Goal: Information Seeking & Learning: Compare options

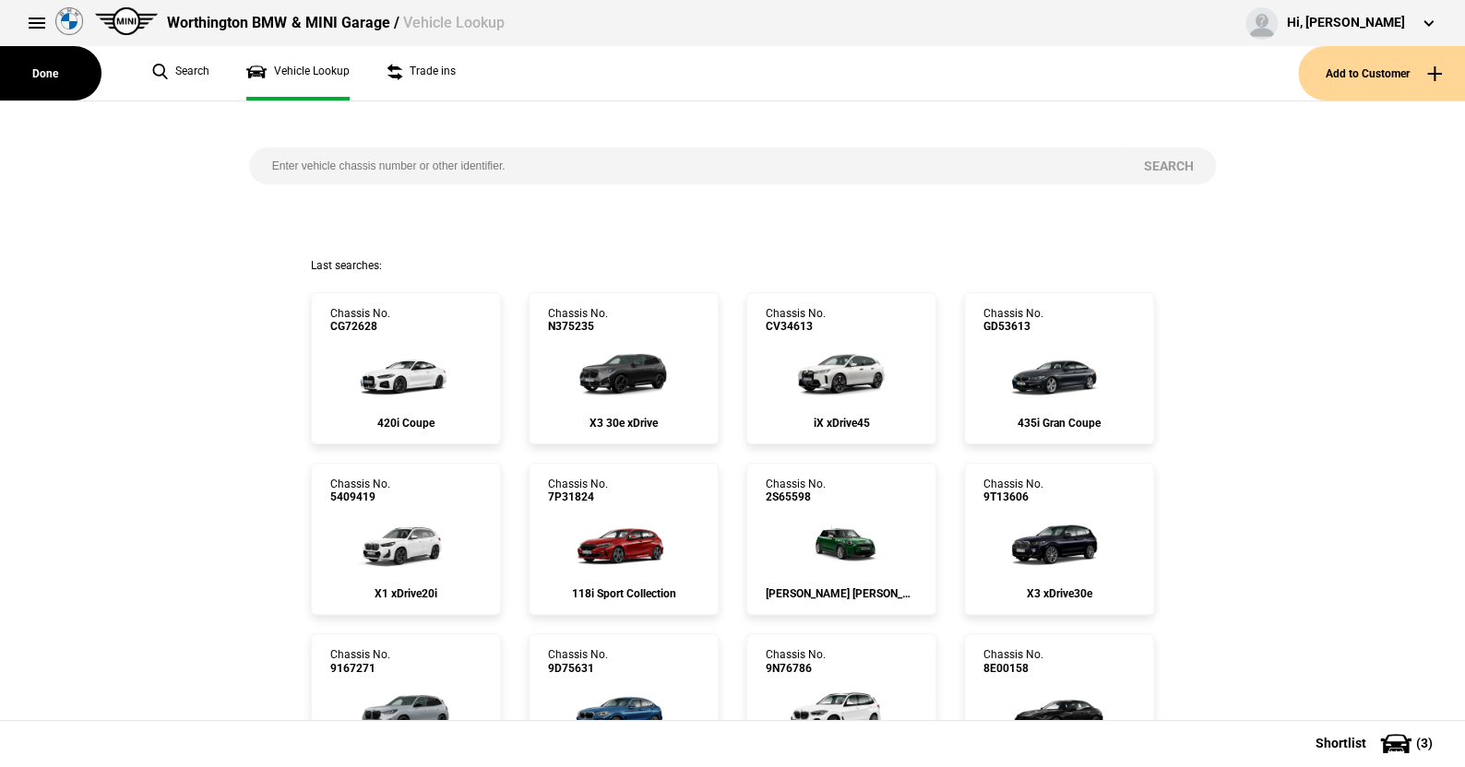
click at [30, 20] on button at bounding box center [36, 23] width 37 height 37
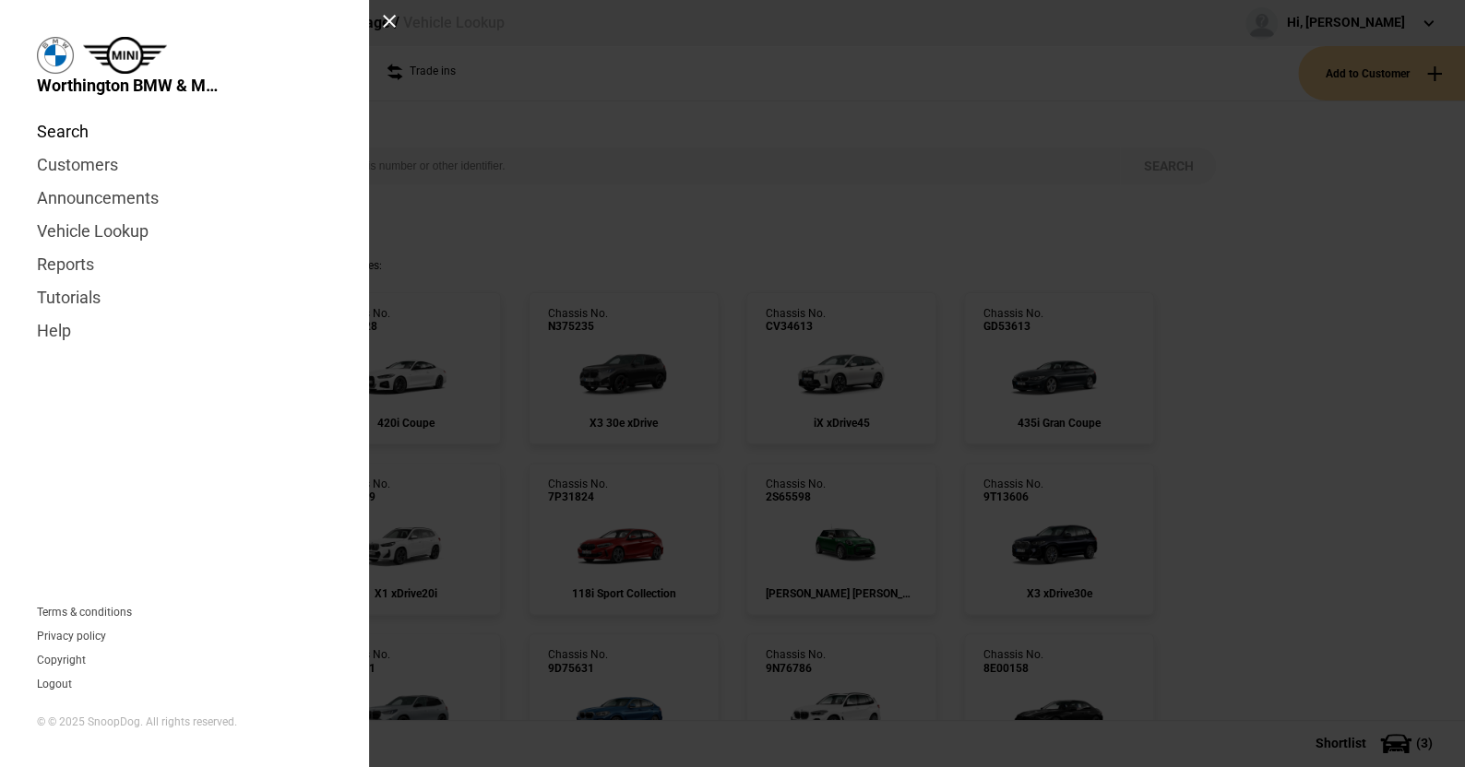
click at [70, 134] on link "Search" at bounding box center [184, 131] width 295 height 33
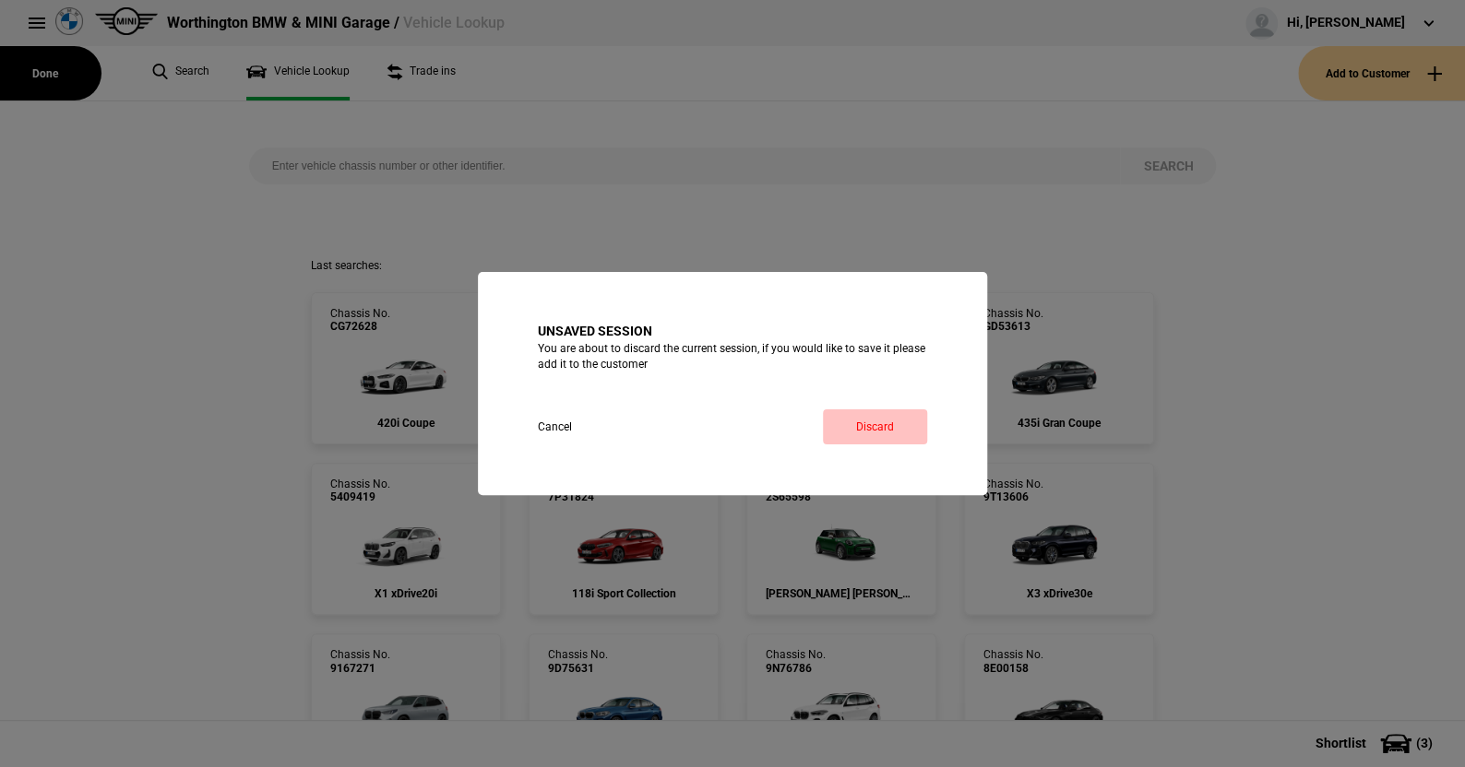
click at [865, 417] on link "Discard" at bounding box center [875, 426] width 104 height 35
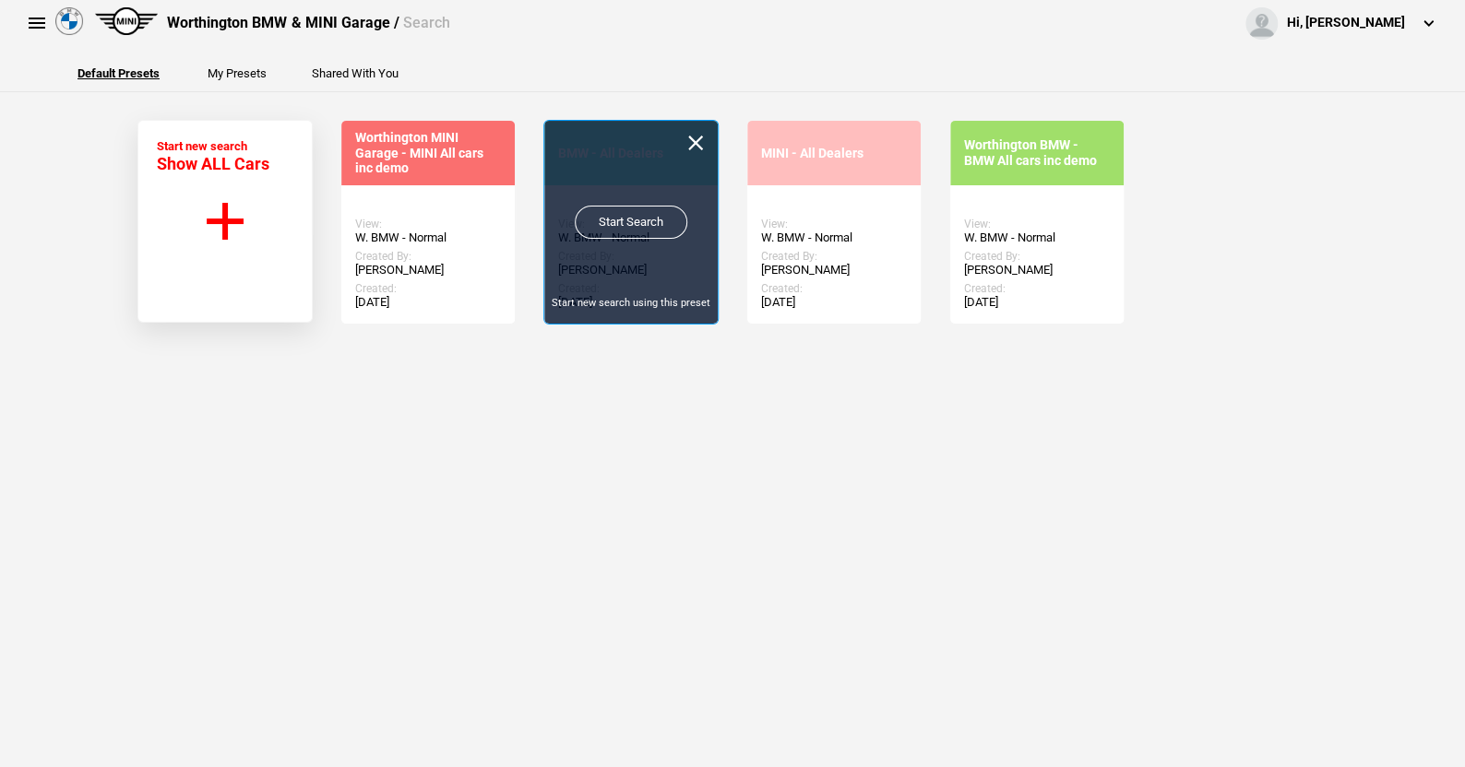
click at [623, 217] on link "Start Search" at bounding box center [631, 222] width 113 height 33
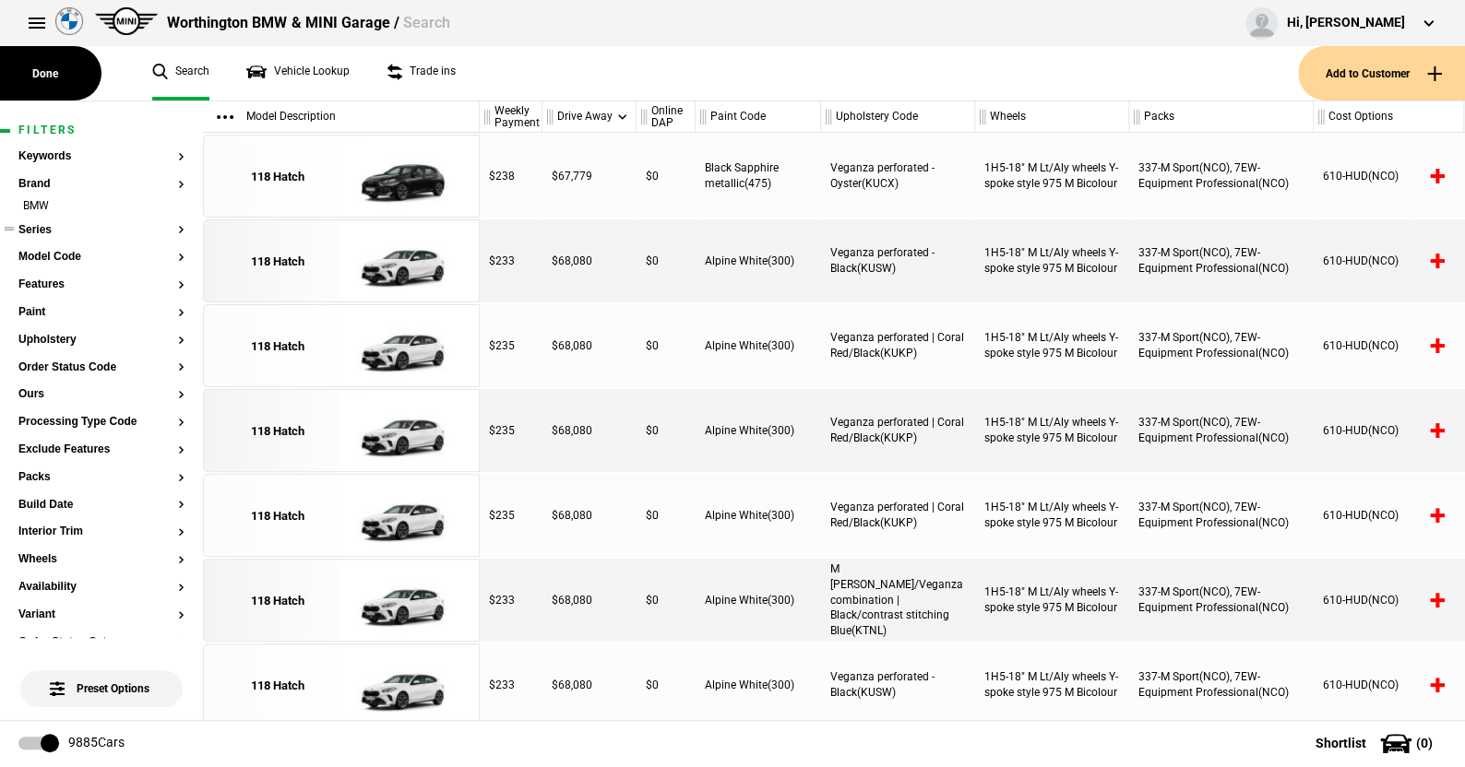
click at [45, 224] on button "Series" at bounding box center [101, 230] width 166 height 13
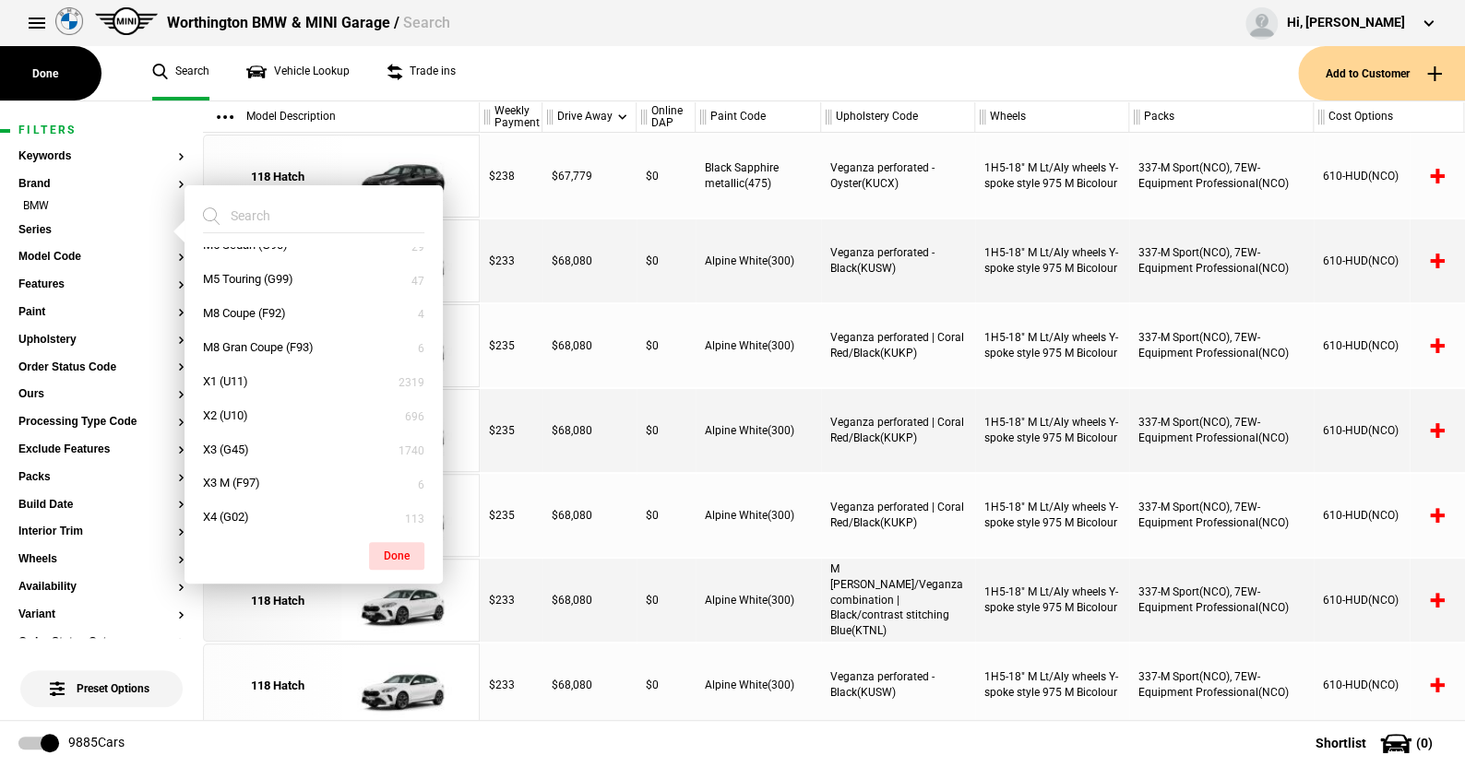
scroll to position [738, 0]
click at [234, 304] on button "X1 (U11)" at bounding box center [313, 309] width 258 height 34
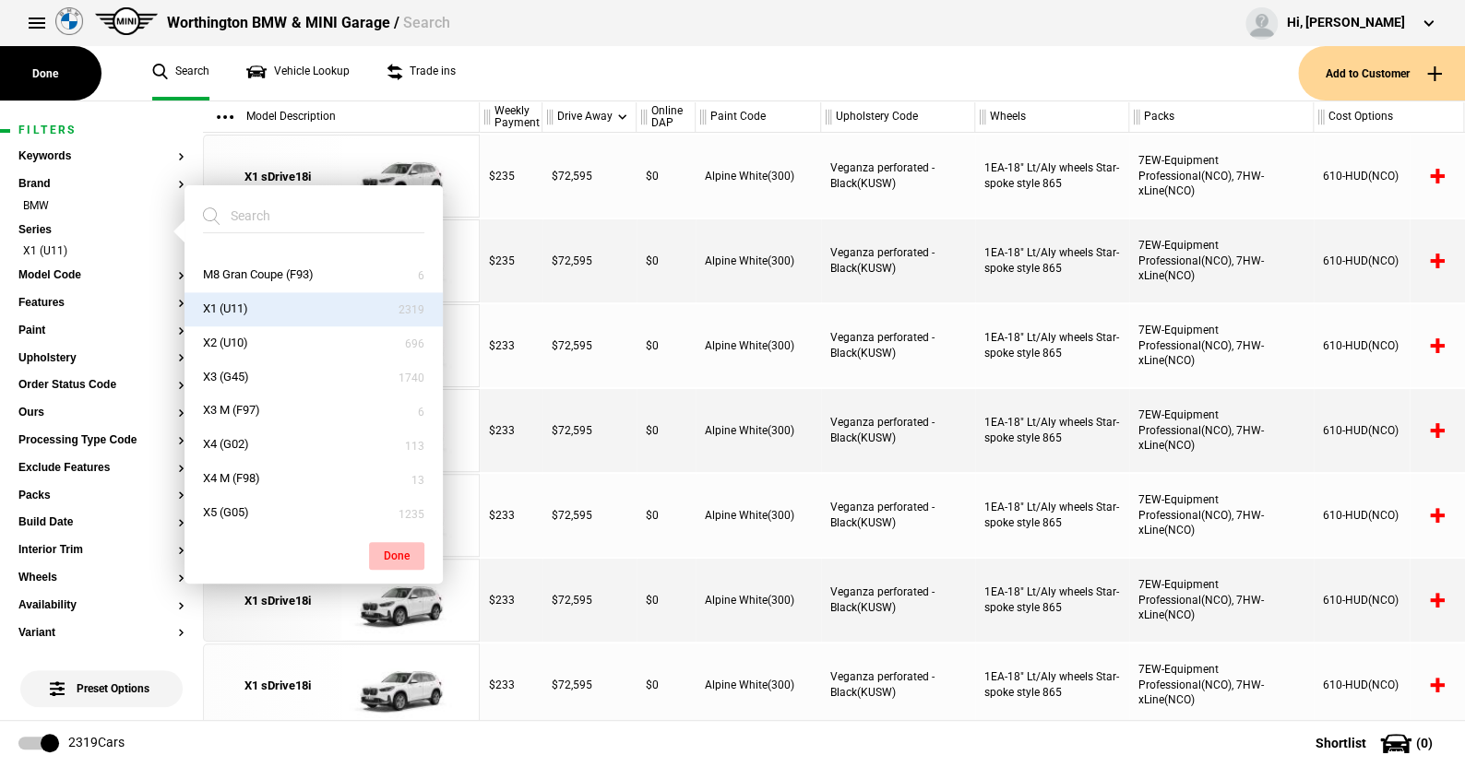
click at [401, 555] on button "Done" at bounding box center [396, 556] width 55 height 28
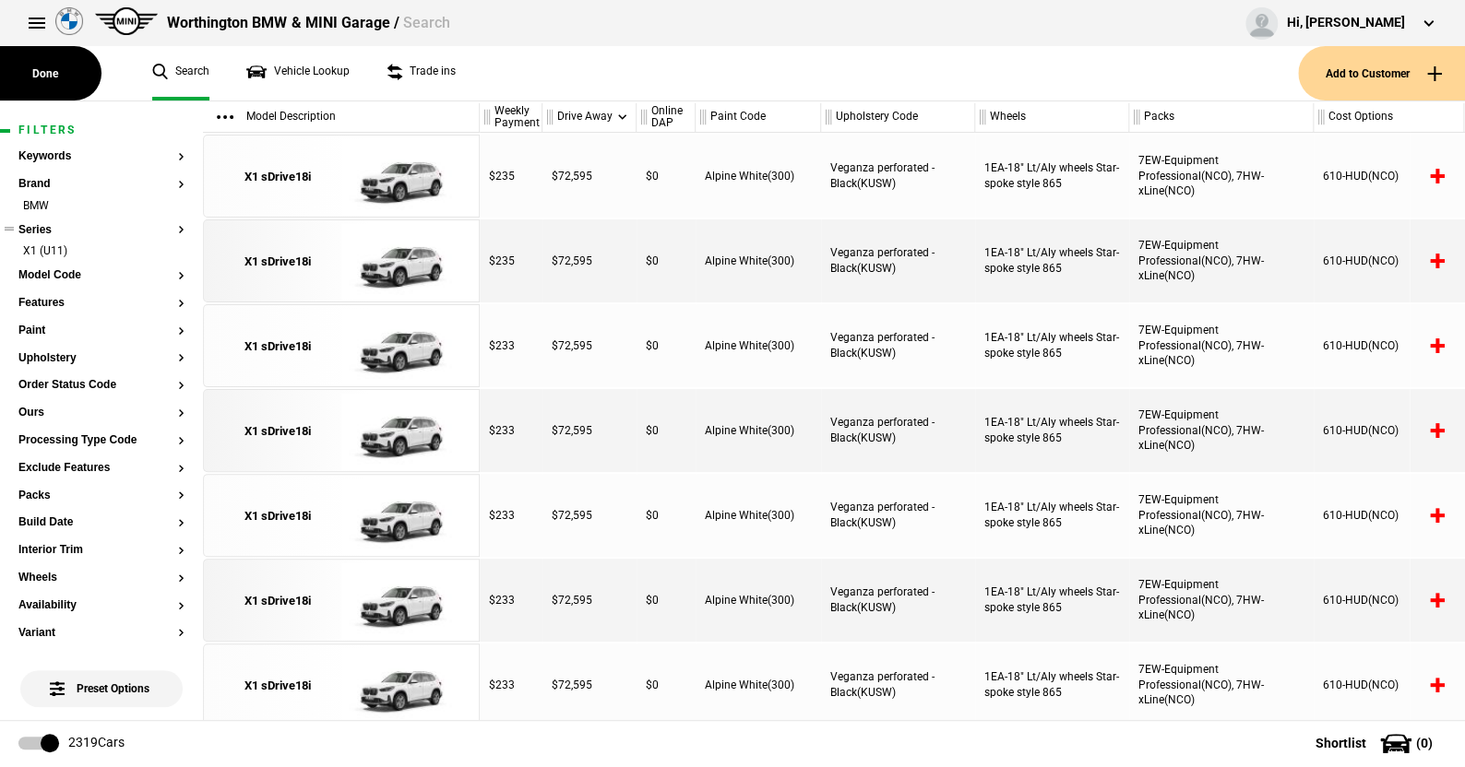
click at [67, 267] on ul "X1 (U11)" at bounding box center [101, 256] width 166 height 26
click at [65, 272] on button "Model Code" at bounding box center [101, 275] width 166 height 13
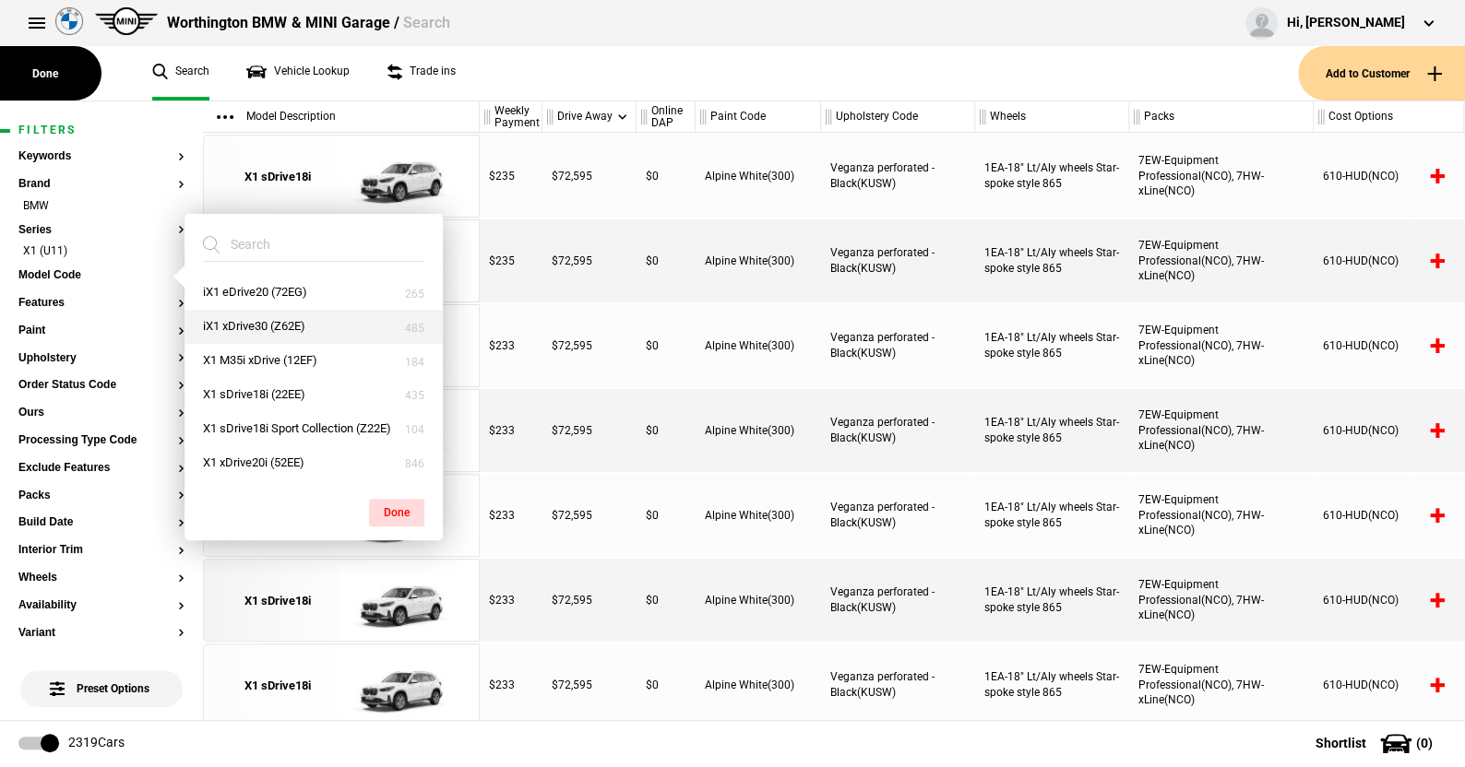
click at [237, 319] on button "iX1 xDrive30 (Z62E)" at bounding box center [313, 327] width 258 height 34
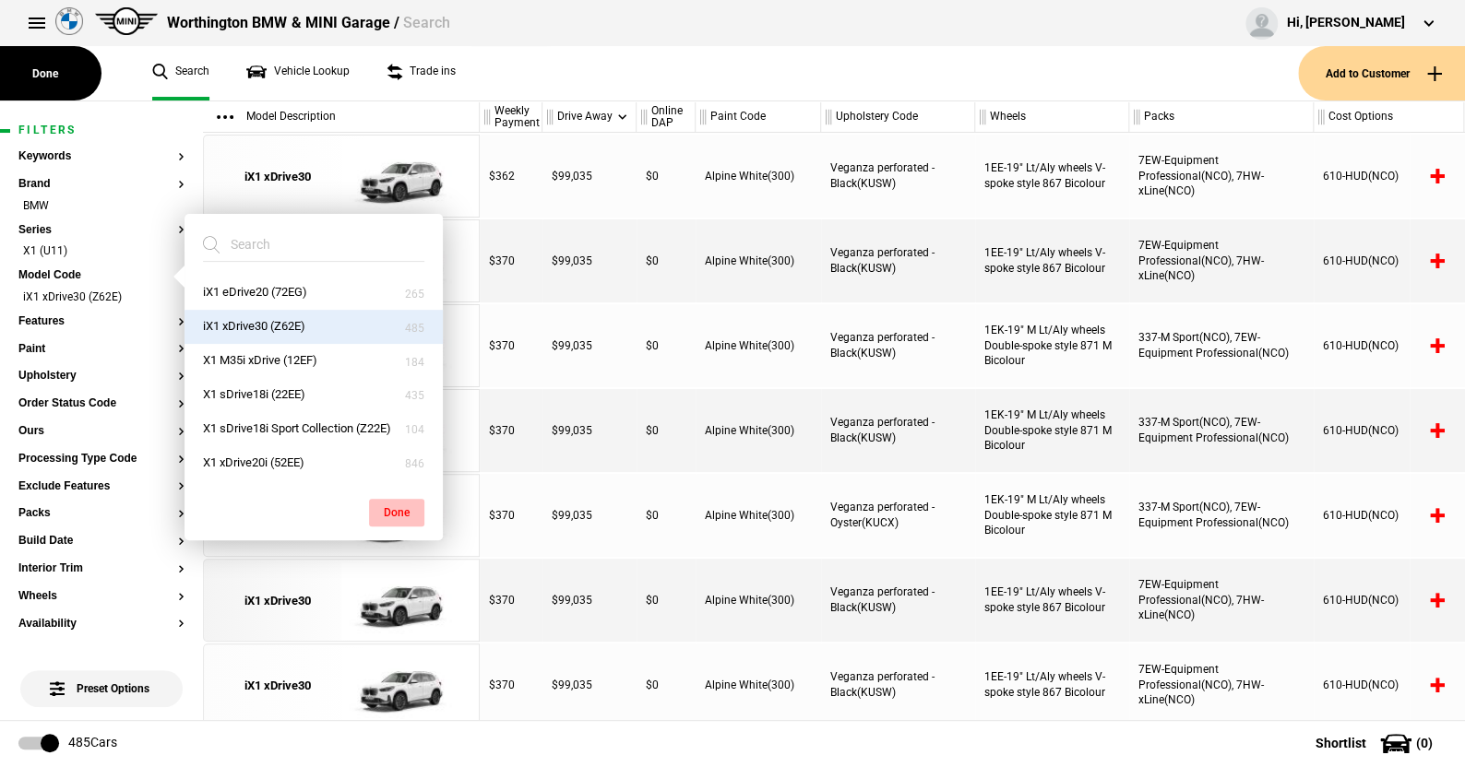
click at [399, 504] on button "Done" at bounding box center [396, 513] width 55 height 28
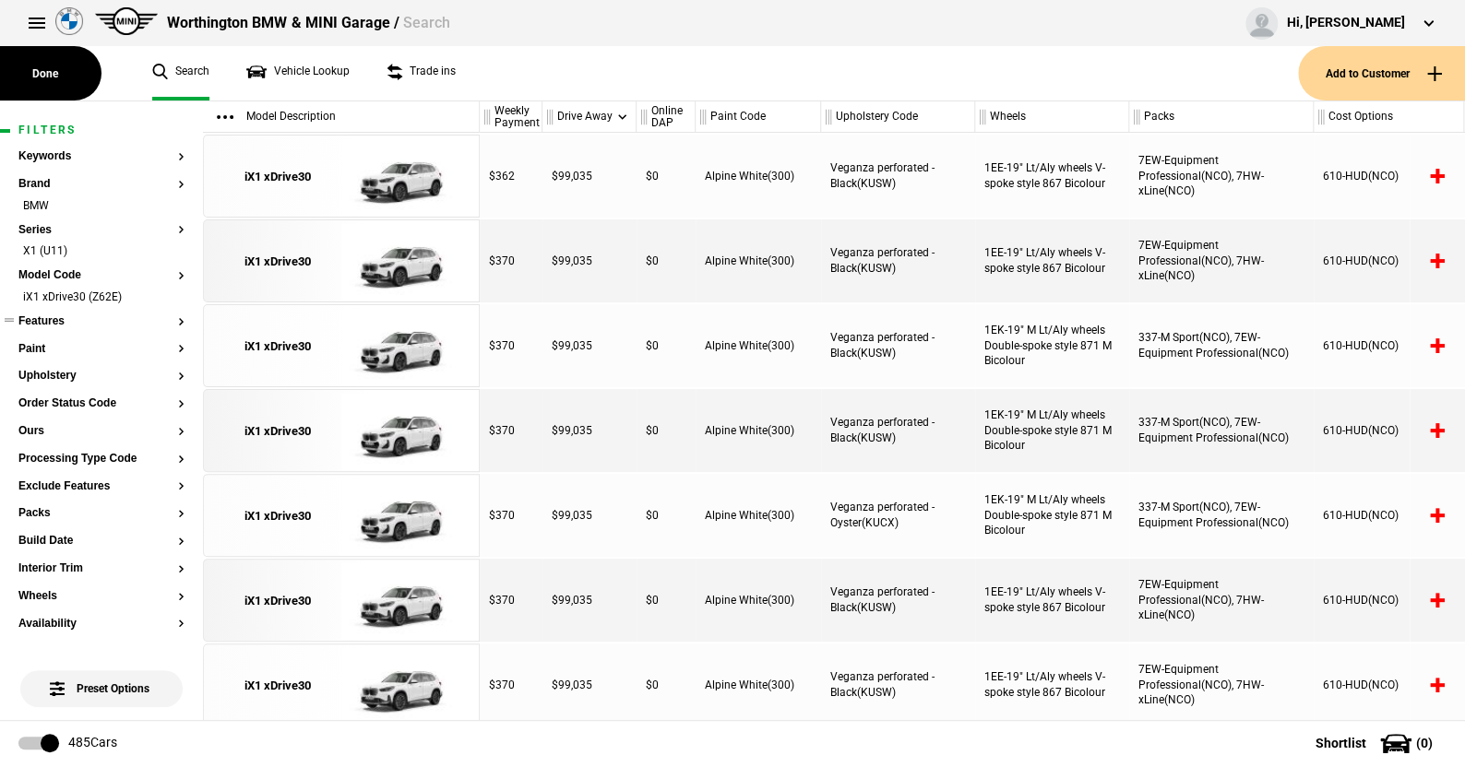
click at [53, 318] on button "Features" at bounding box center [101, 321] width 166 height 13
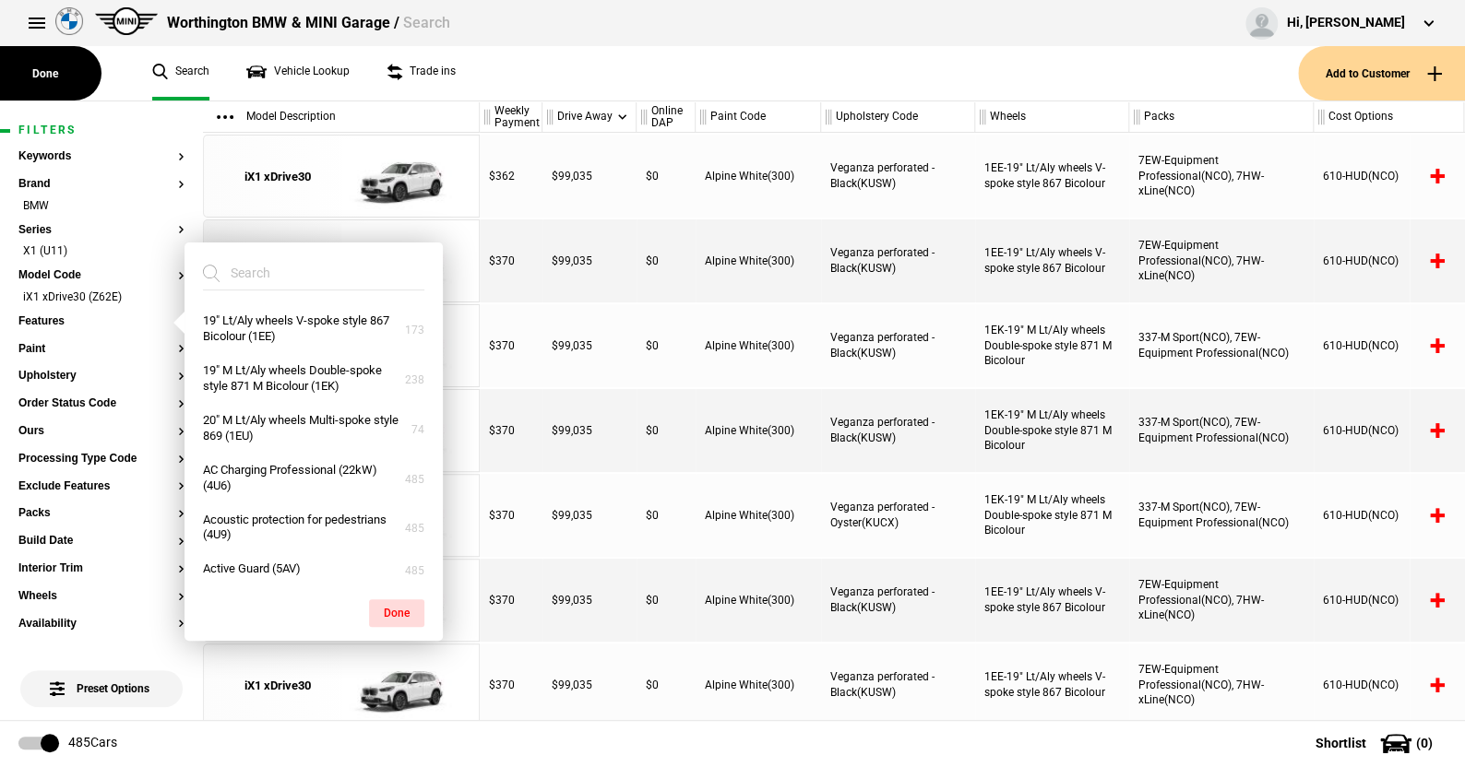
click at [520, 77] on ul "Search Vehicle Lookup Trade ins" at bounding box center [716, 73] width 1164 height 54
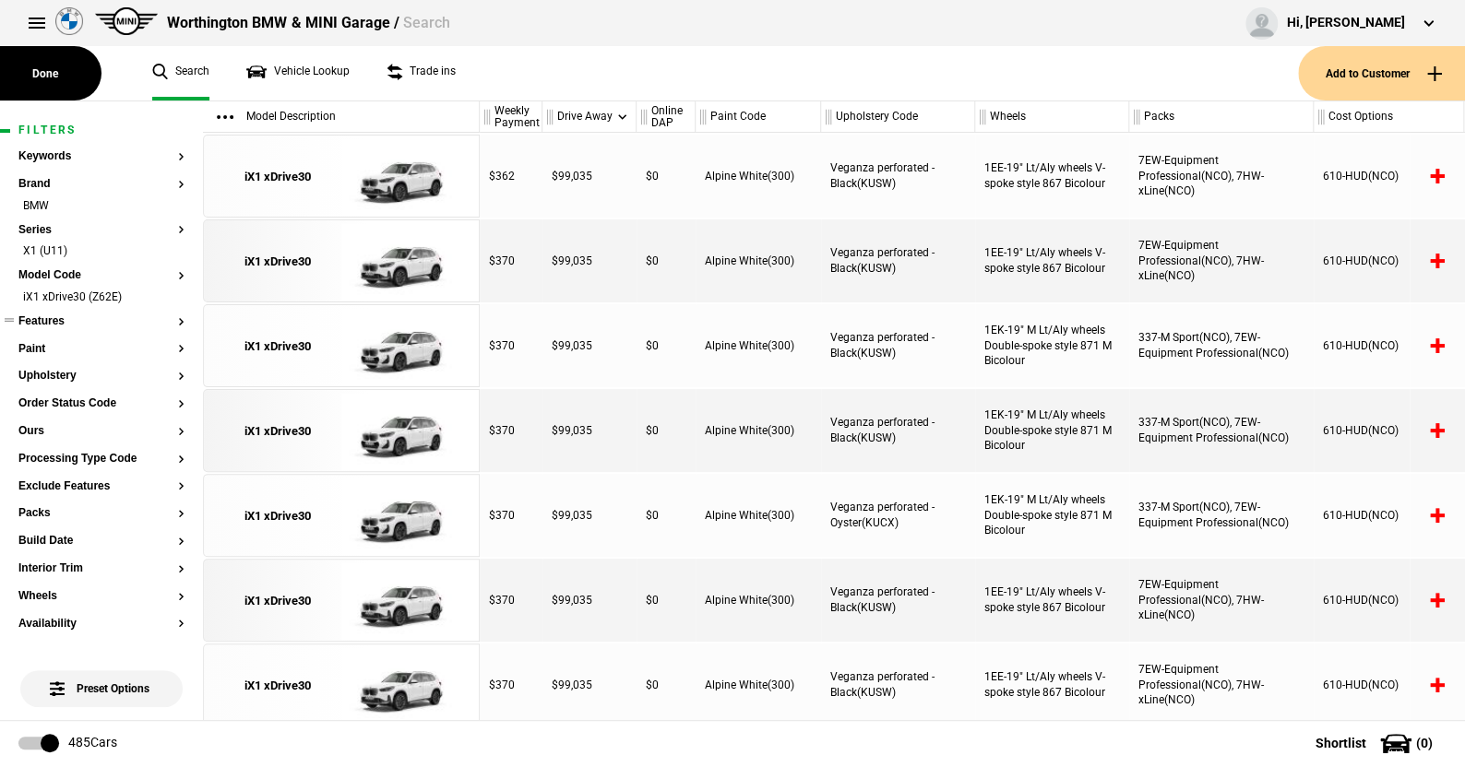
click at [56, 320] on button "Features" at bounding box center [101, 321] width 166 height 13
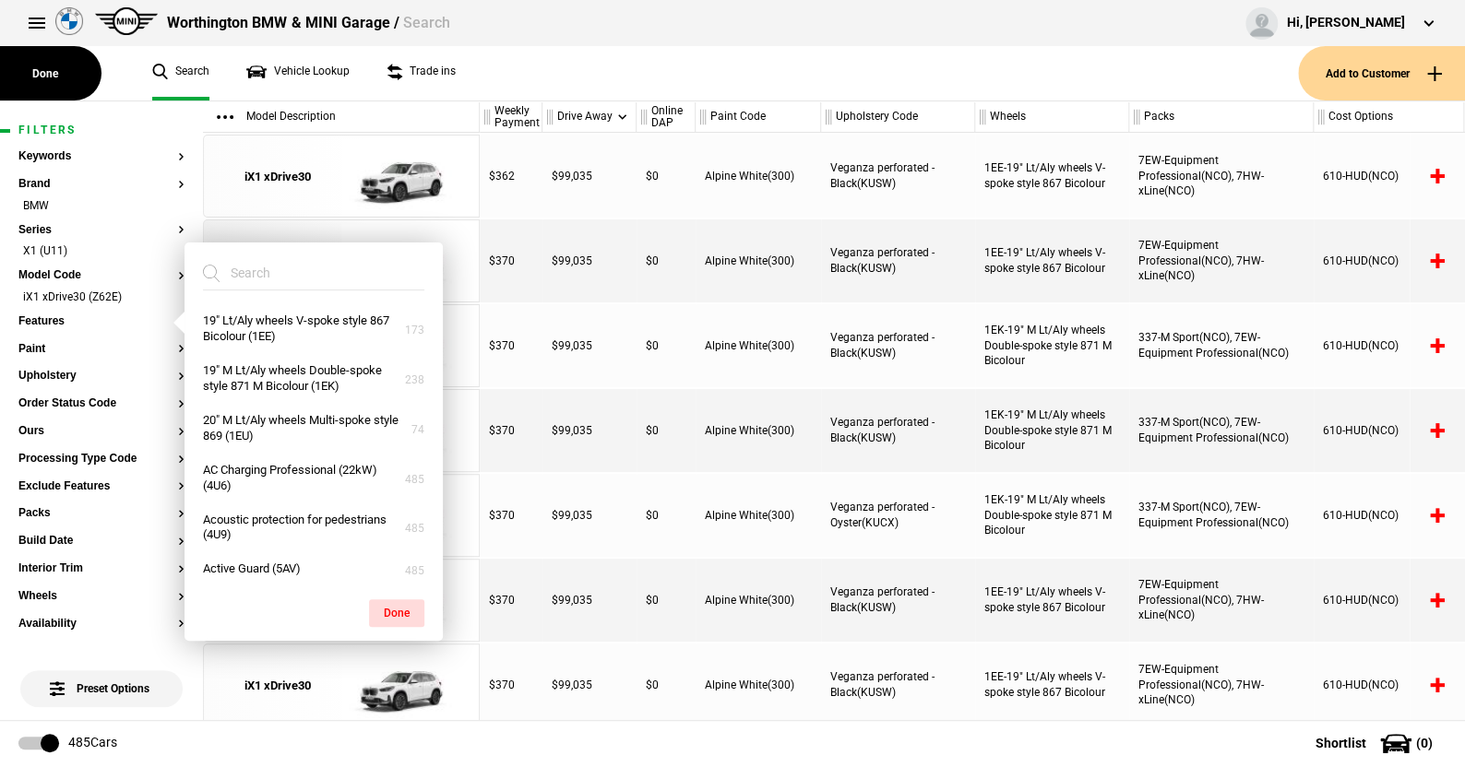
click at [551, 28] on div "Worthington BMW & MINI Garage / Search Hi, Sandy Westropp Edit profile Logout" at bounding box center [732, 23] width 1465 height 46
click at [47, 513] on button "Packs" at bounding box center [101, 513] width 166 height 13
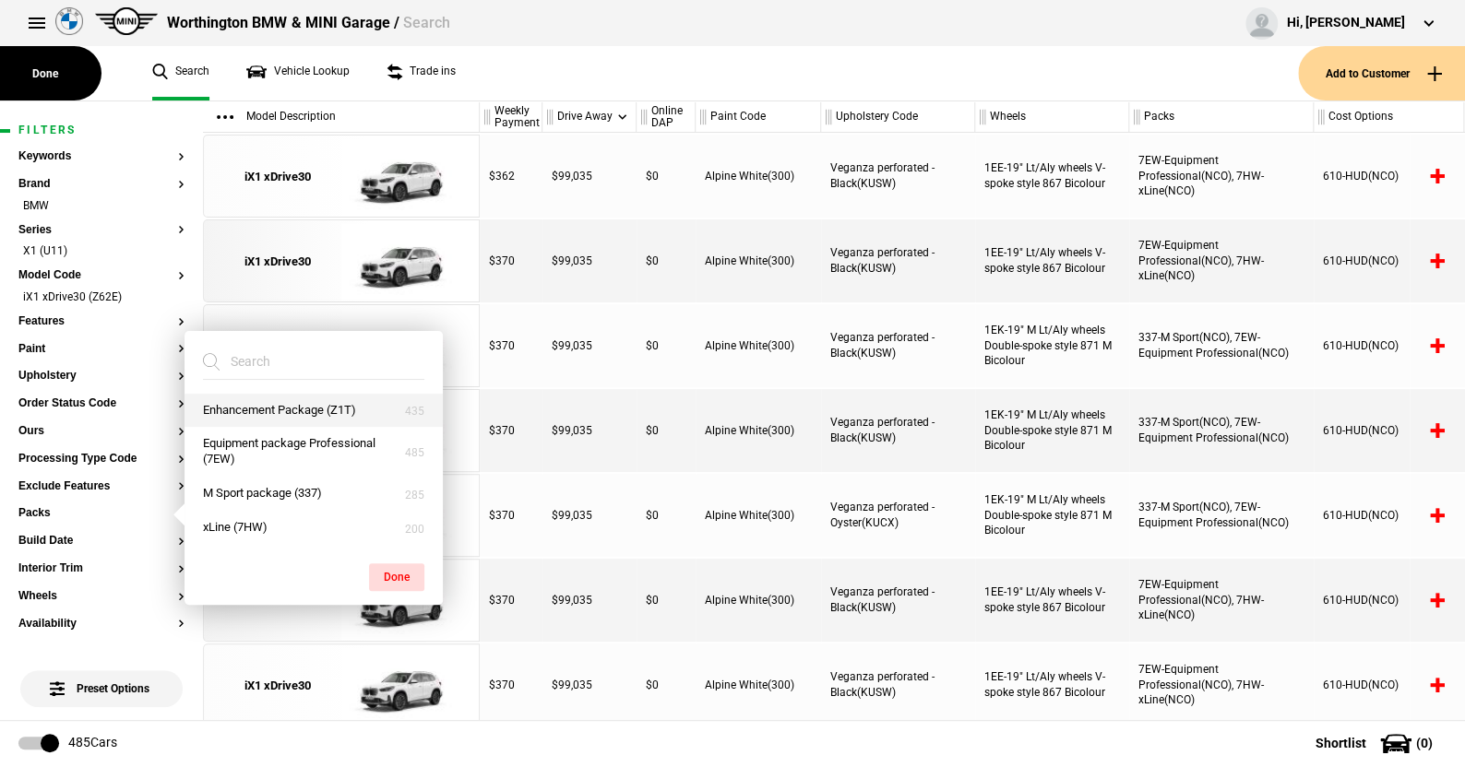
click at [265, 405] on button "Enhancement Package (Z1T)" at bounding box center [313, 411] width 258 height 34
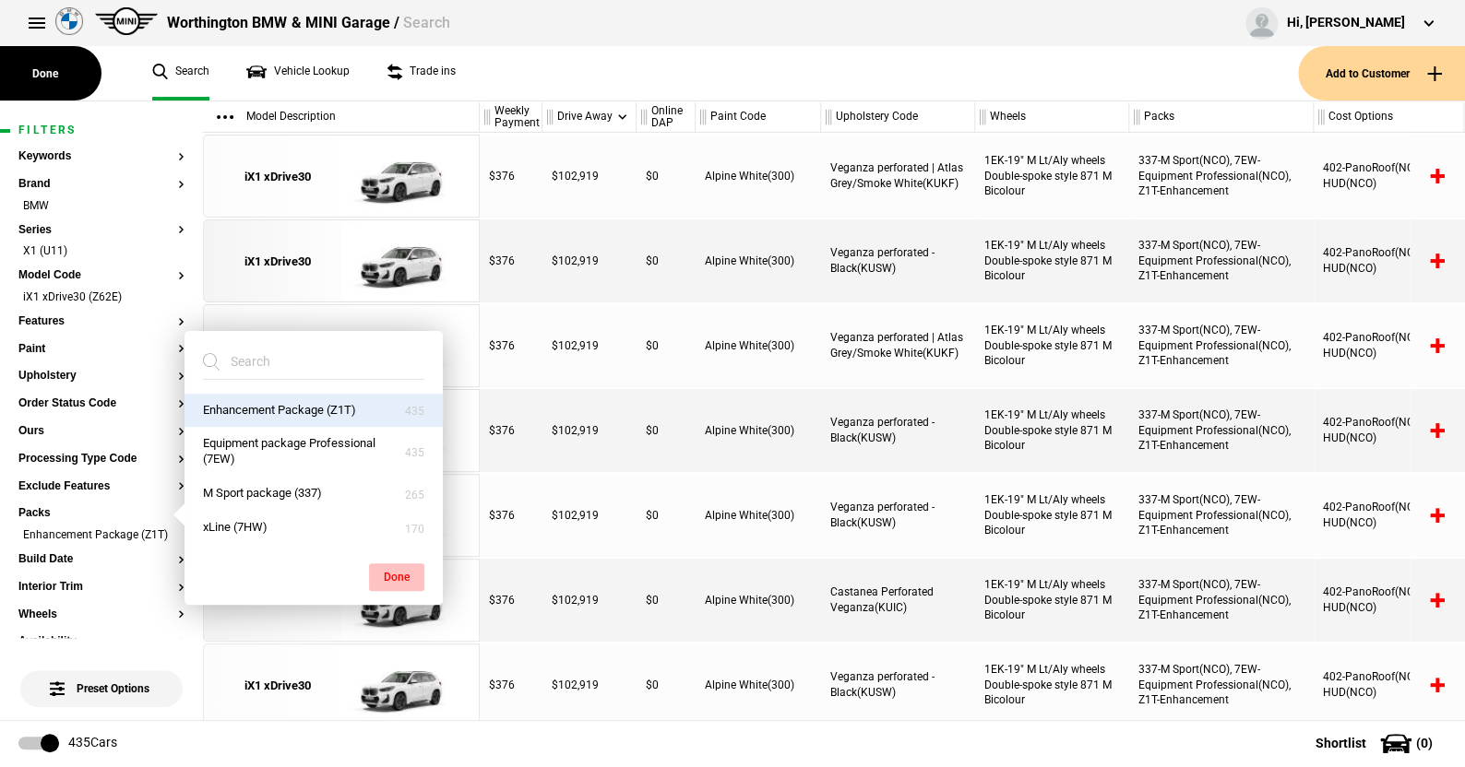
click at [399, 573] on button "Done" at bounding box center [396, 577] width 55 height 28
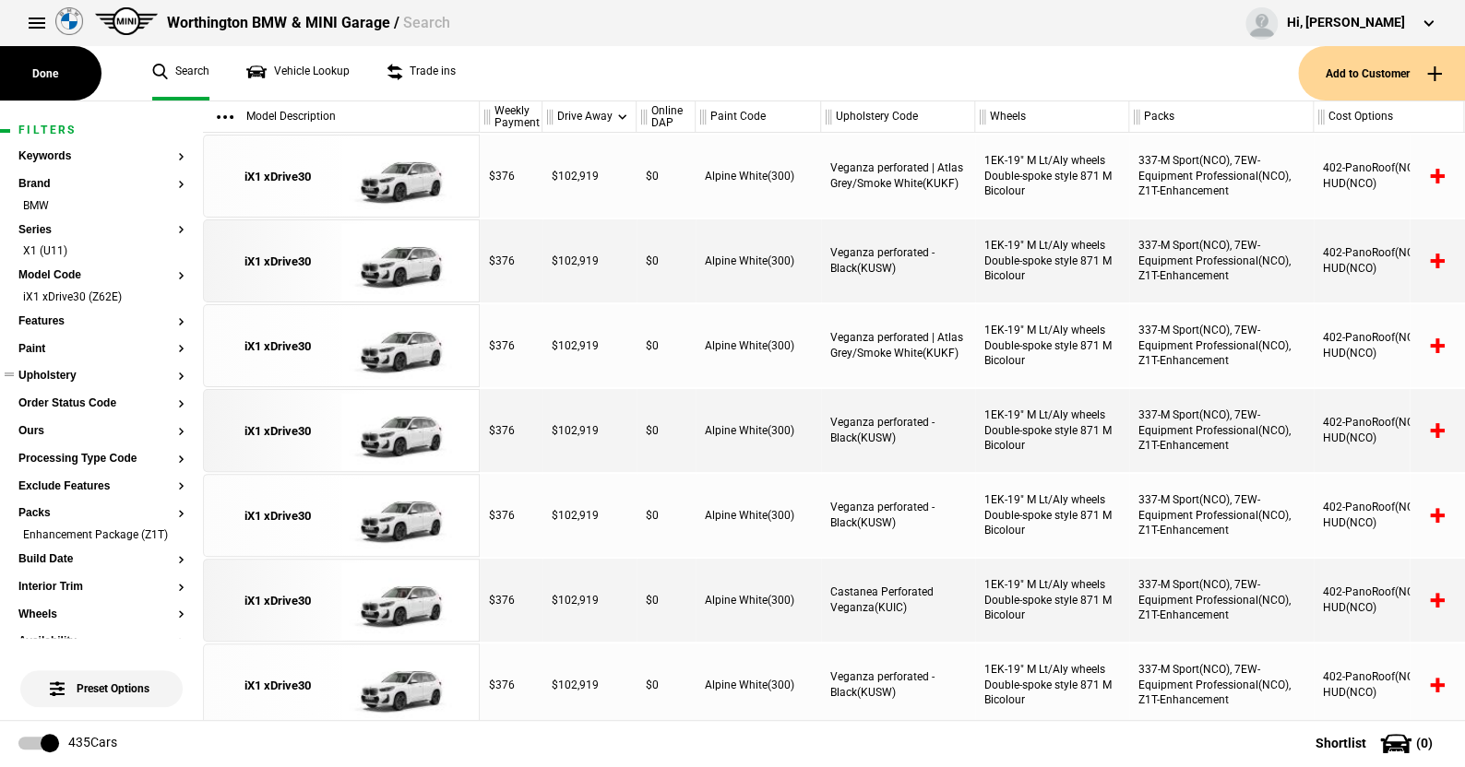
click at [59, 374] on button "Upholstery" at bounding box center [101, 376] width 166 height 13
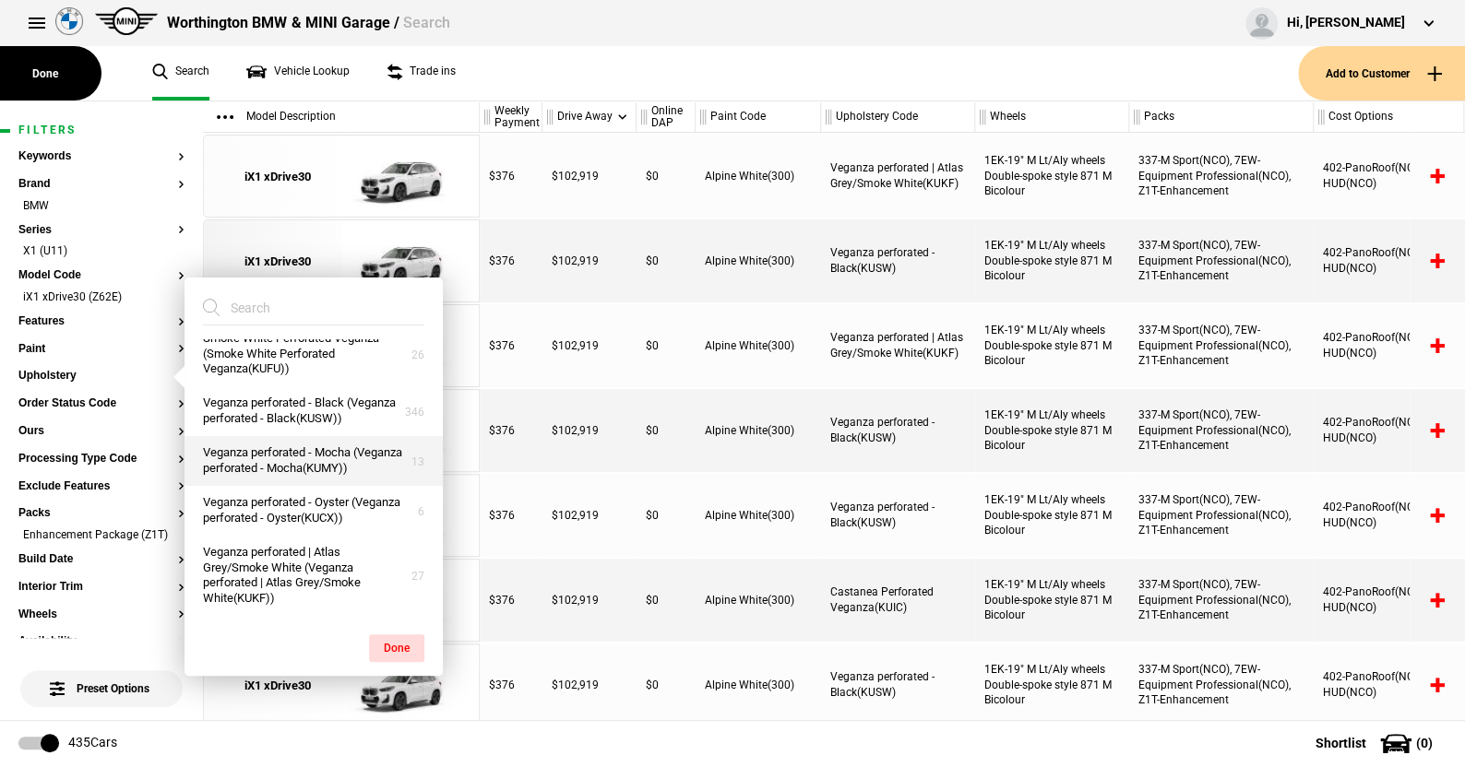
scroll to position [130, 0]
click at [271, 436] on button "Veganza perforated - Mocha (Veganza perforated - Mocha(KUMY))" at bounding box center [313, 461] width 258 height 50
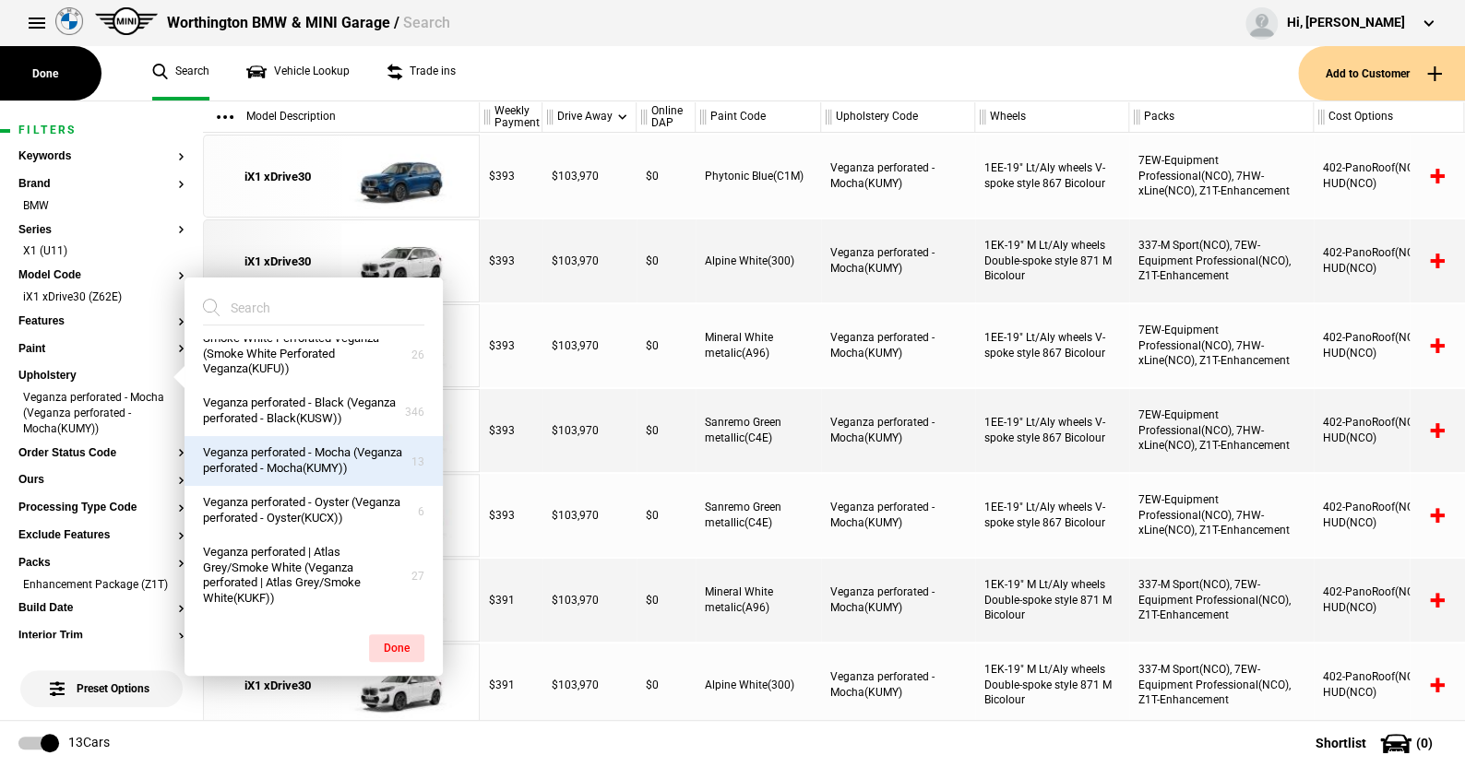
click at [552, 77] on ul "Search Vehicle Lookup Trade ins" at bounding box center [716, 73] width 1164 height 54
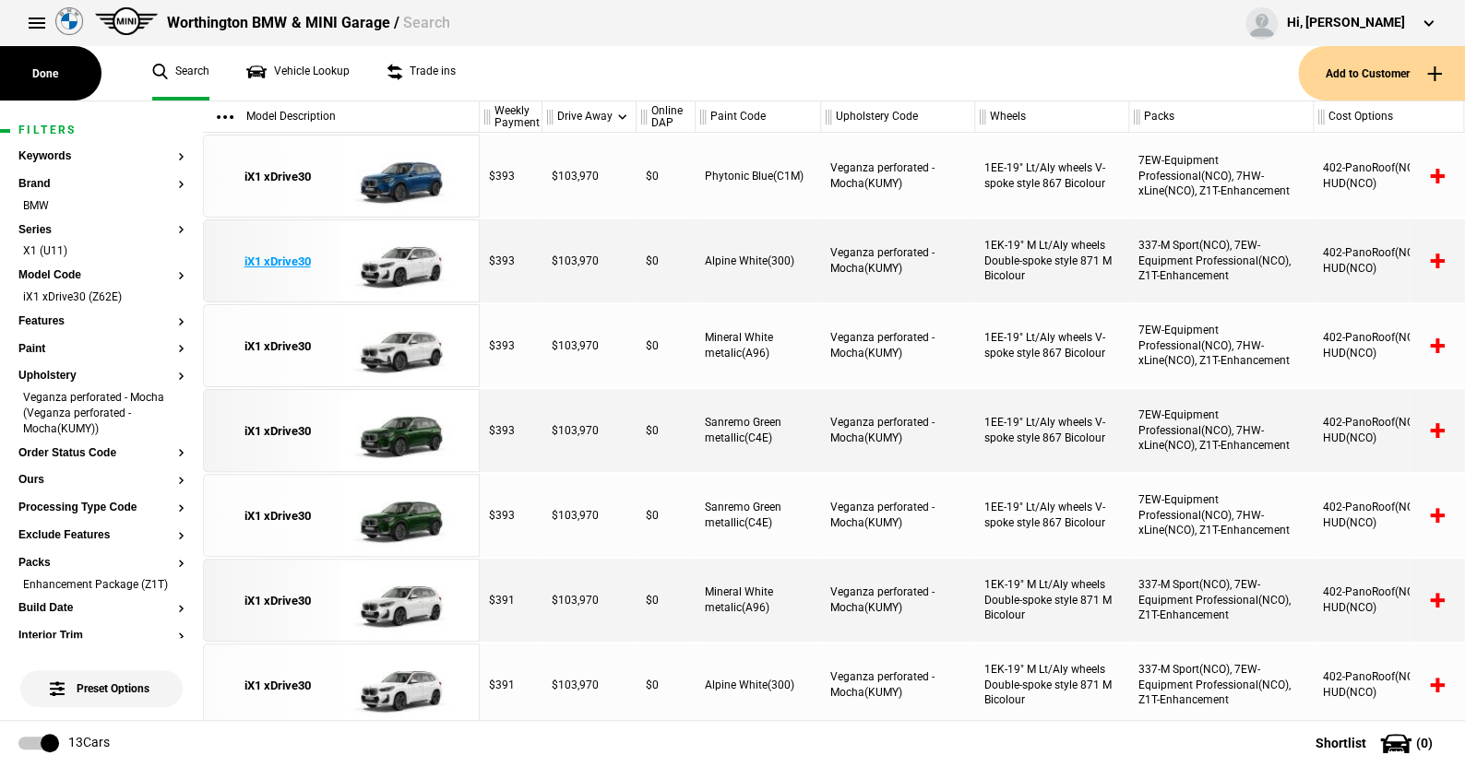
click at [402, 261] on img at bounding box center [405, 261] width 128 height 83
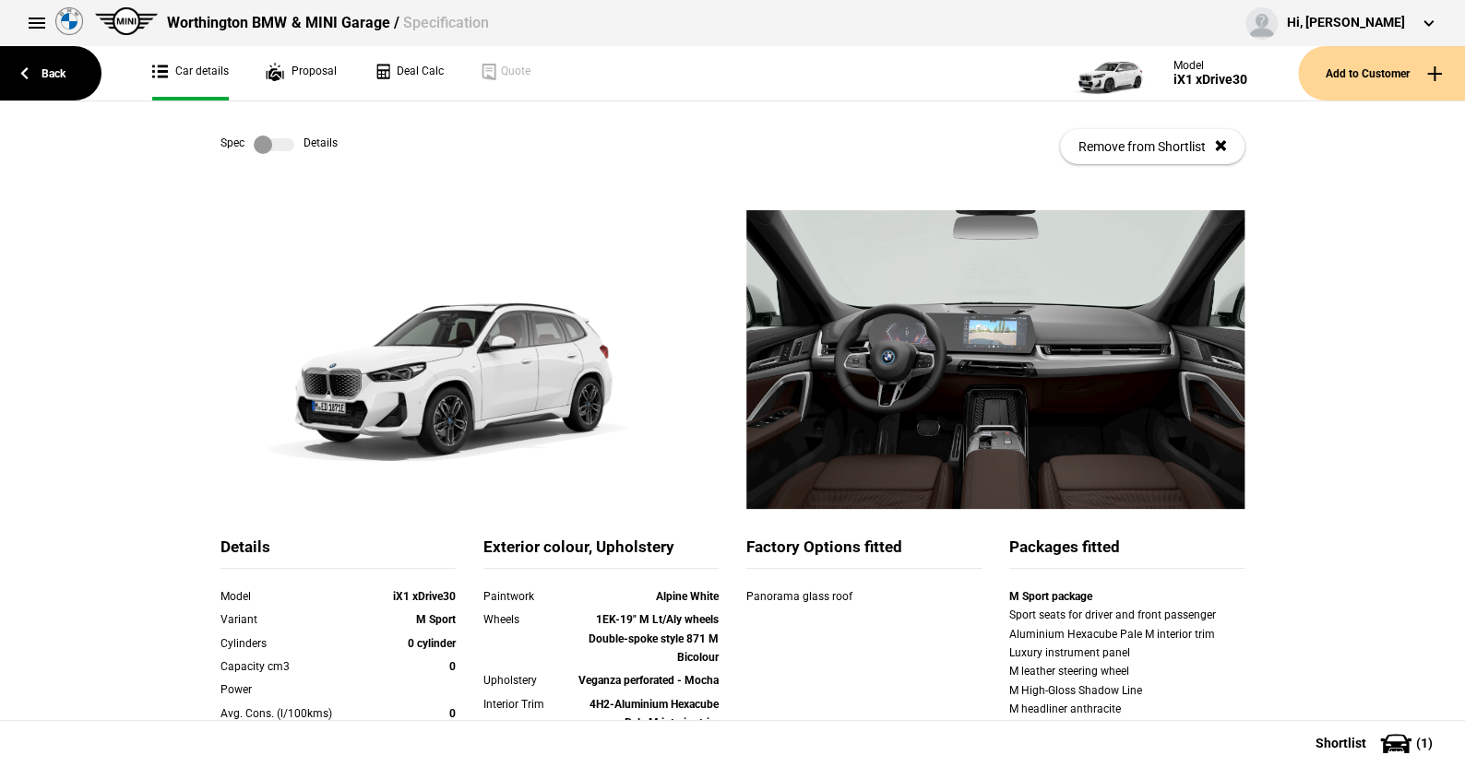
click at [276, 142] on label at bounding box center [274, 145] width 41 height 18
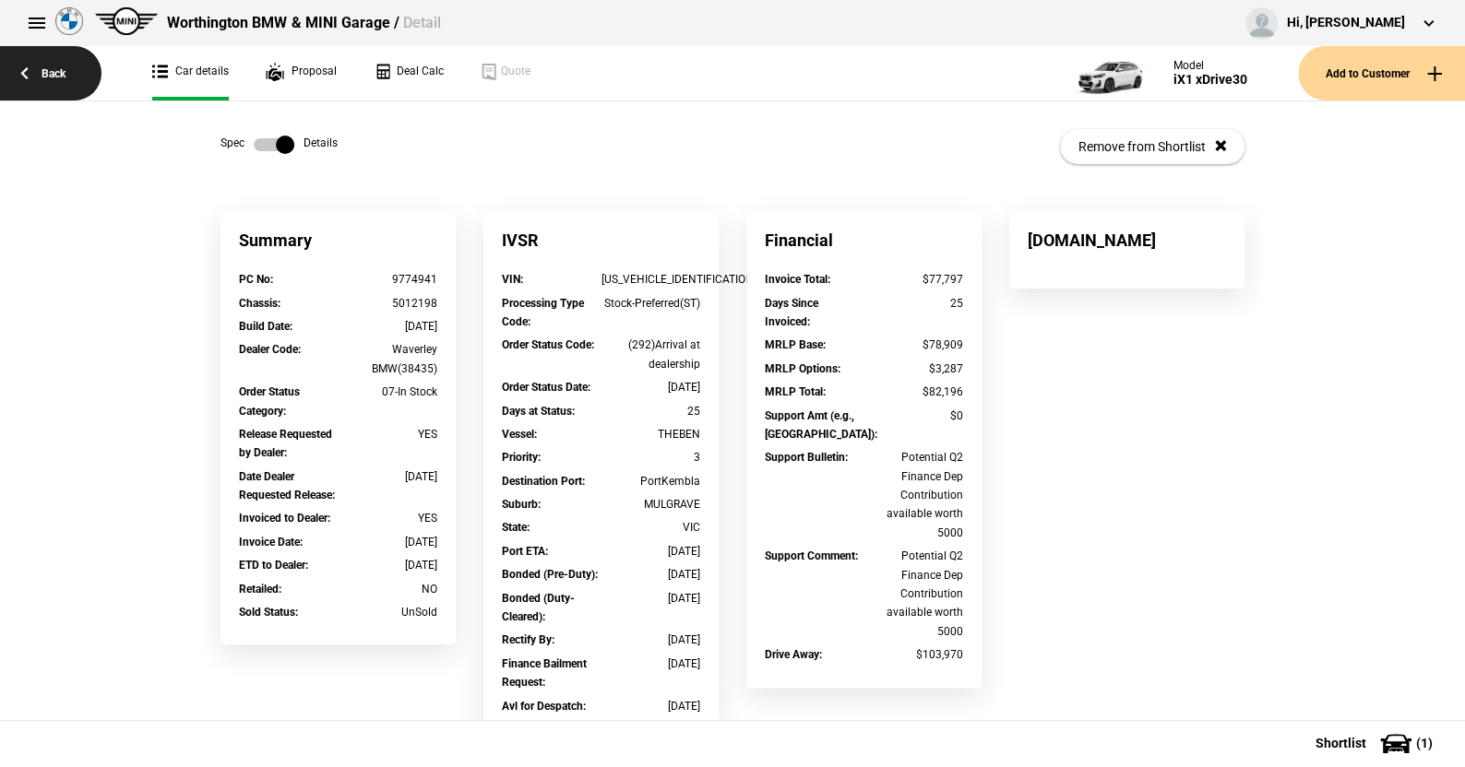
click at [45, 68] on link "Back" at bounding box center [50, 73] width 101 height 54
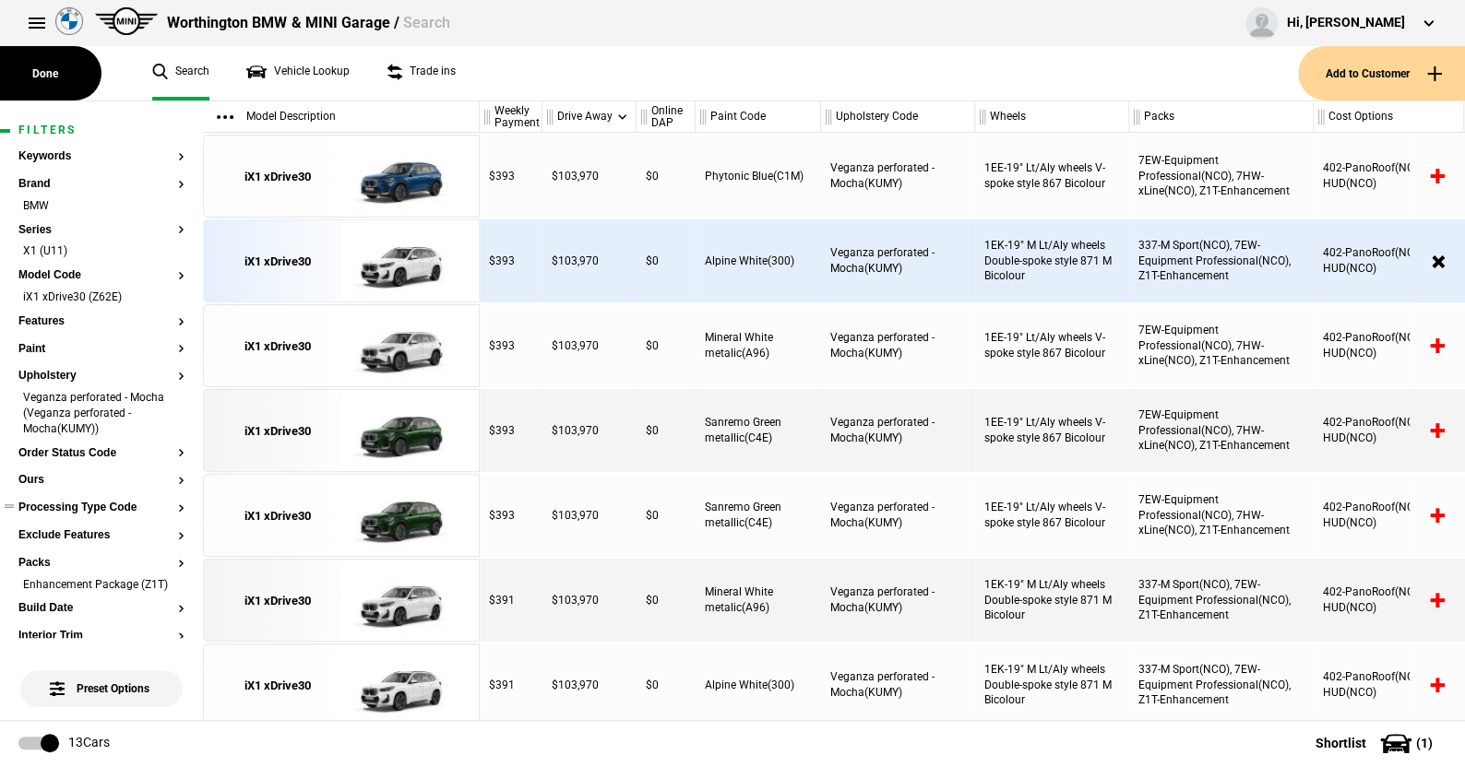
click at [105, 505] on button "Processing Type Code" at bounding box center [101, 508] width 166 height 13
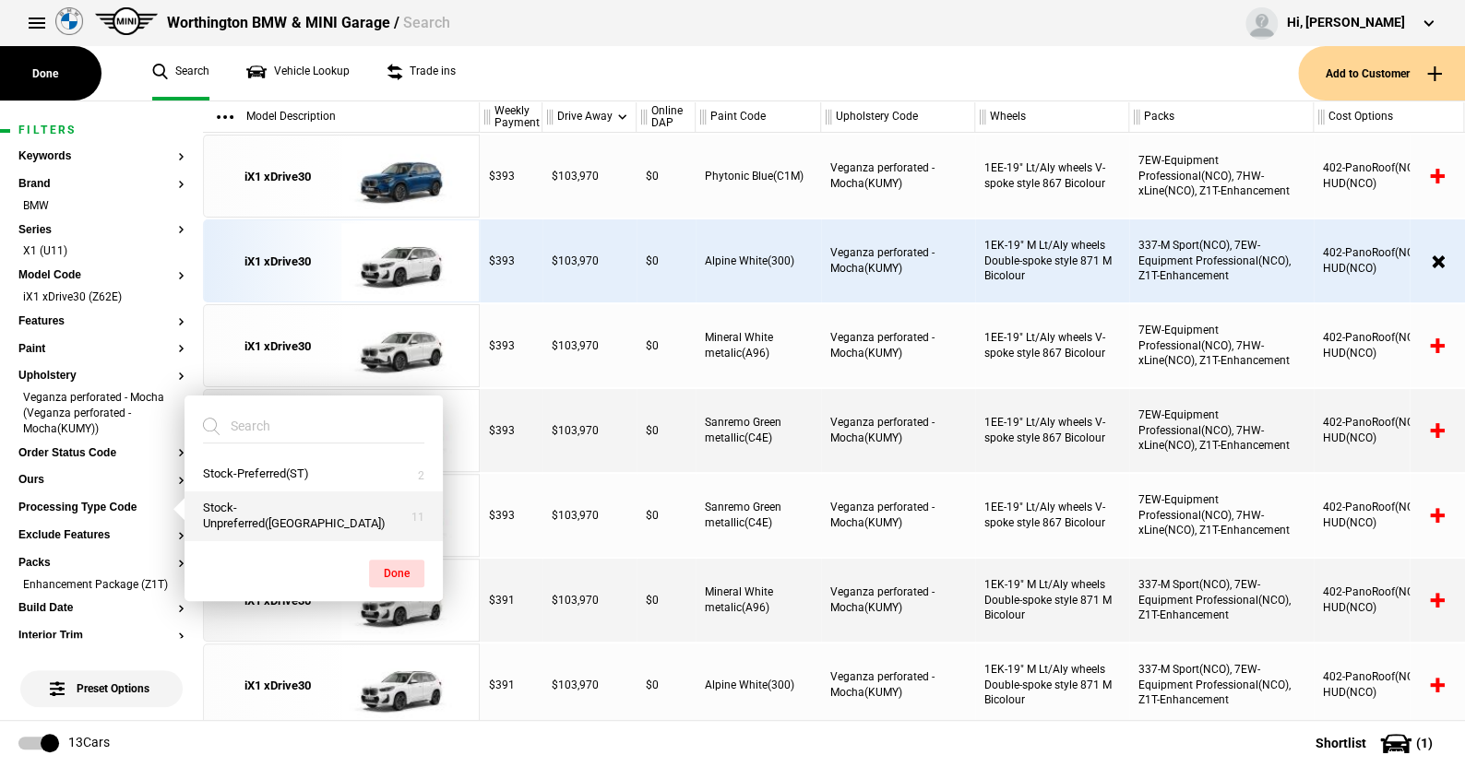
click at [268, 516] on button "Stock-Unpreferred(US)" at bounding box center [313, 517] width 258 height 50
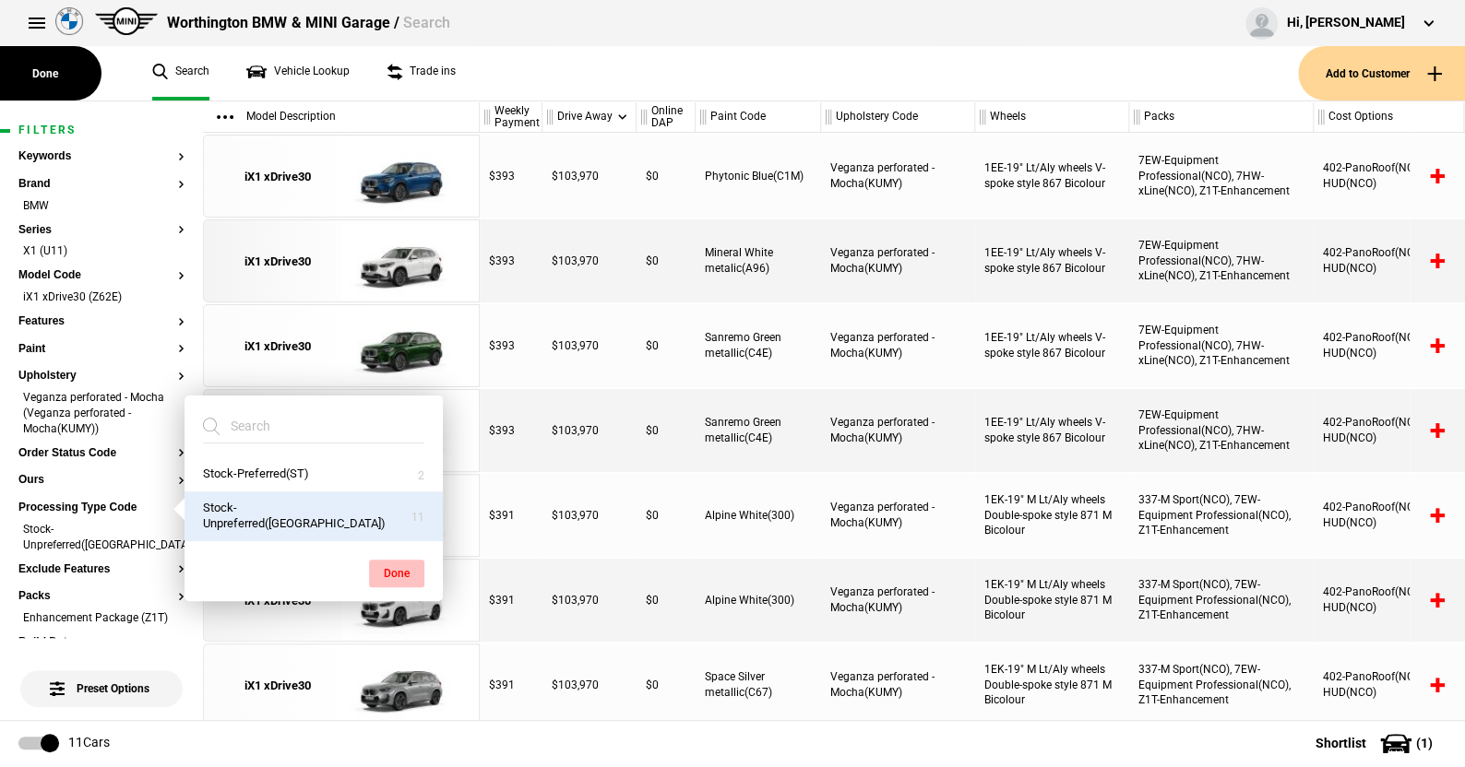
click at [405, 567] on button "Done" at bounding box center [396, 574] width 55 height 28
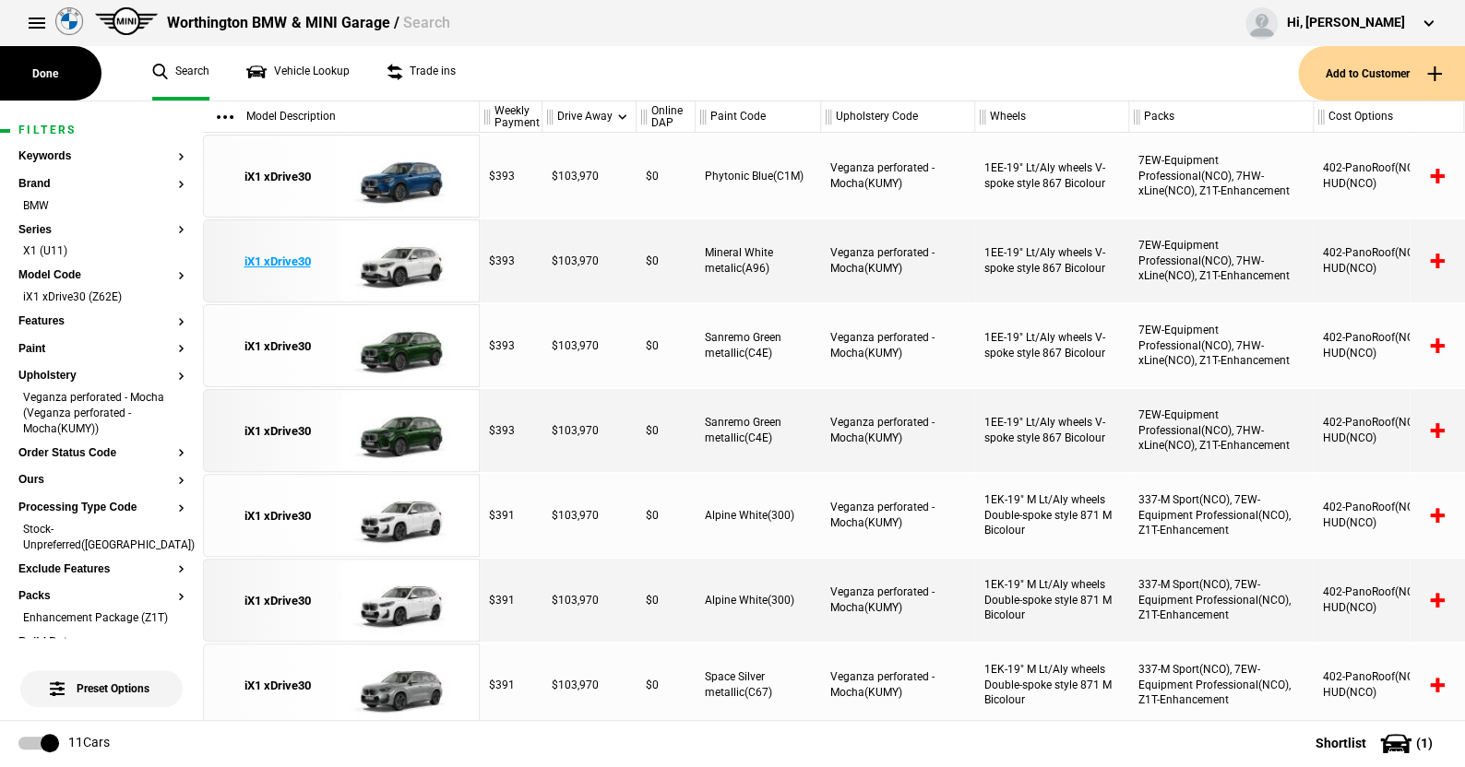
click at [414, 261] on img at bounding box center [405, 261] width 128 height 83
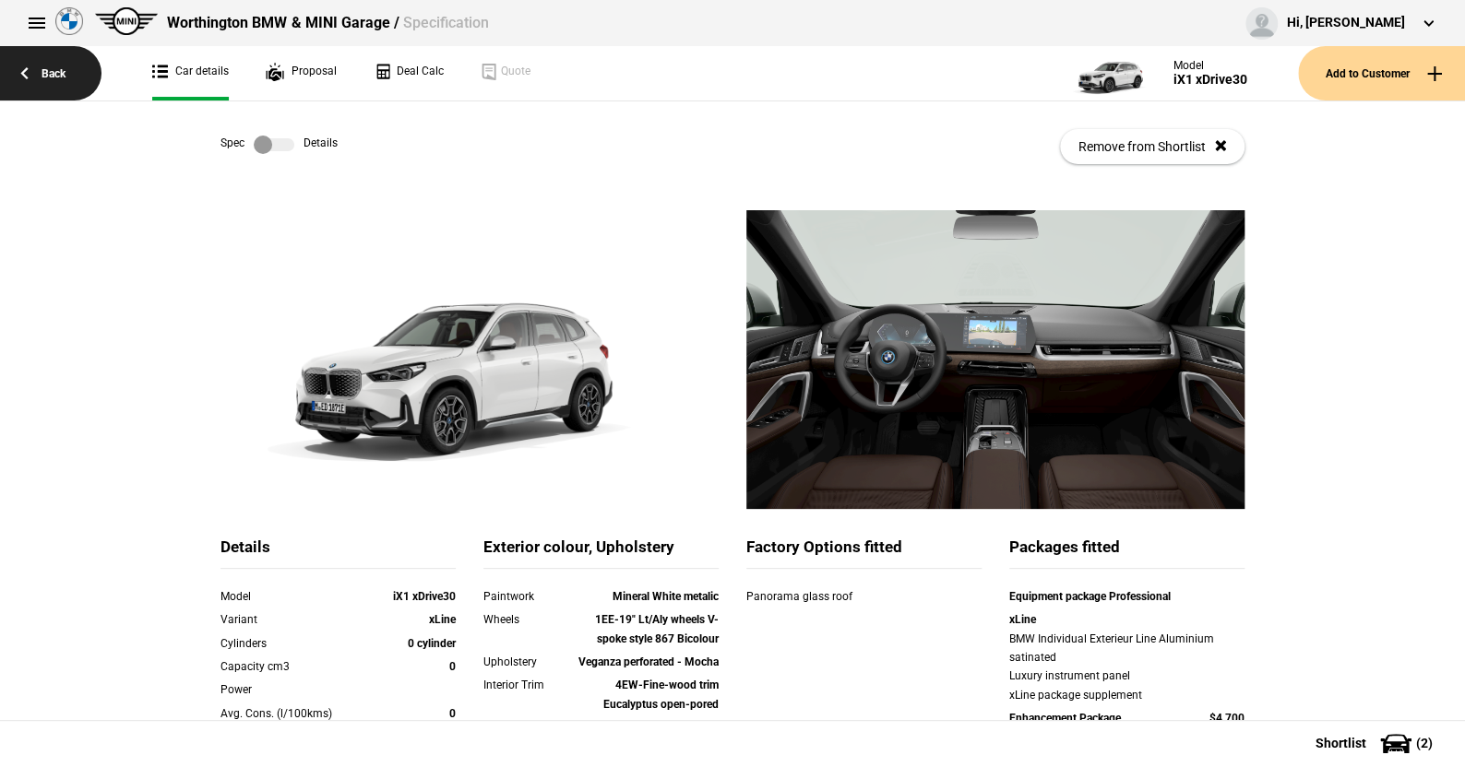
click at [54, 69] on link "Back" at bounding box center [50, 73] width 101 height 54
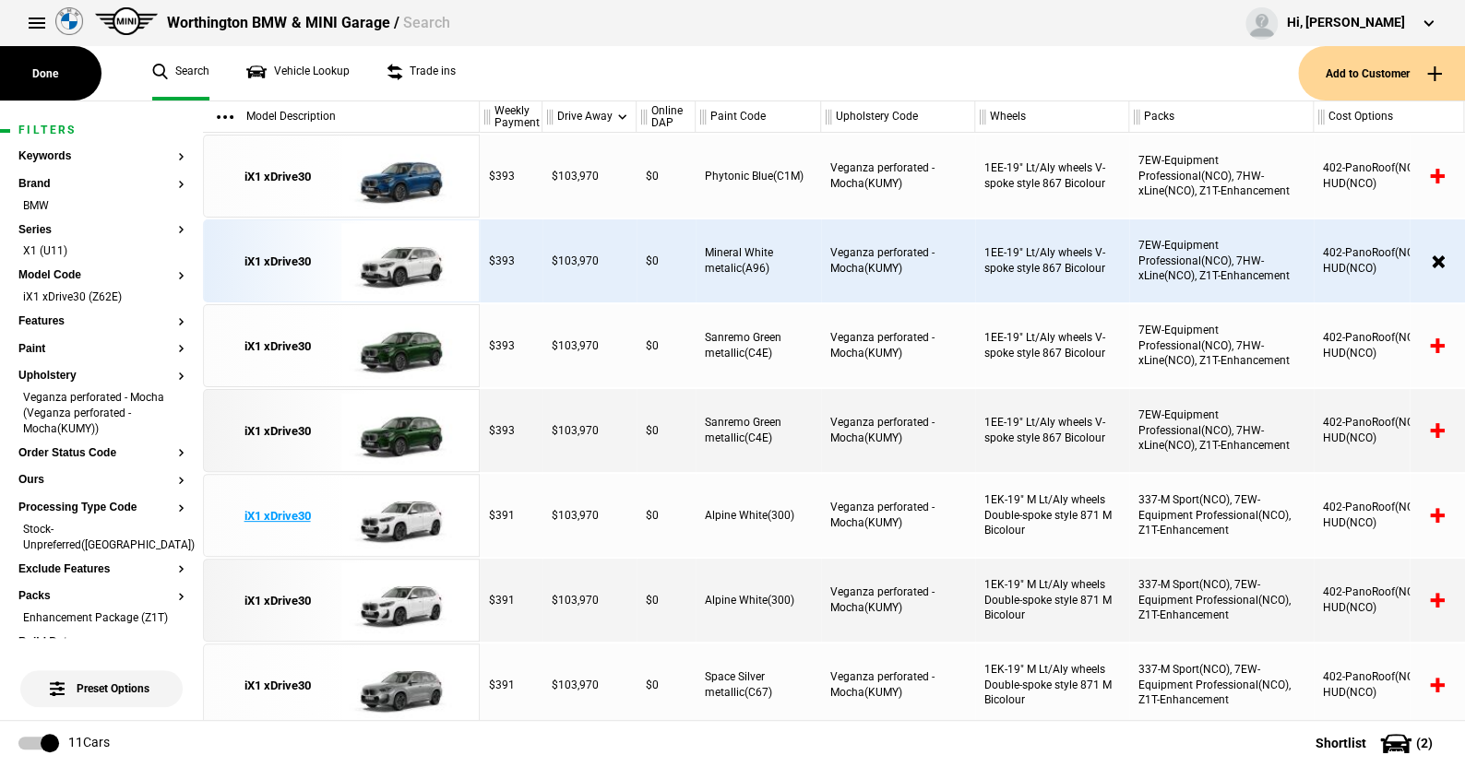
click at [404, 516] on img at bounding box center [405, 516] width 128 height 83
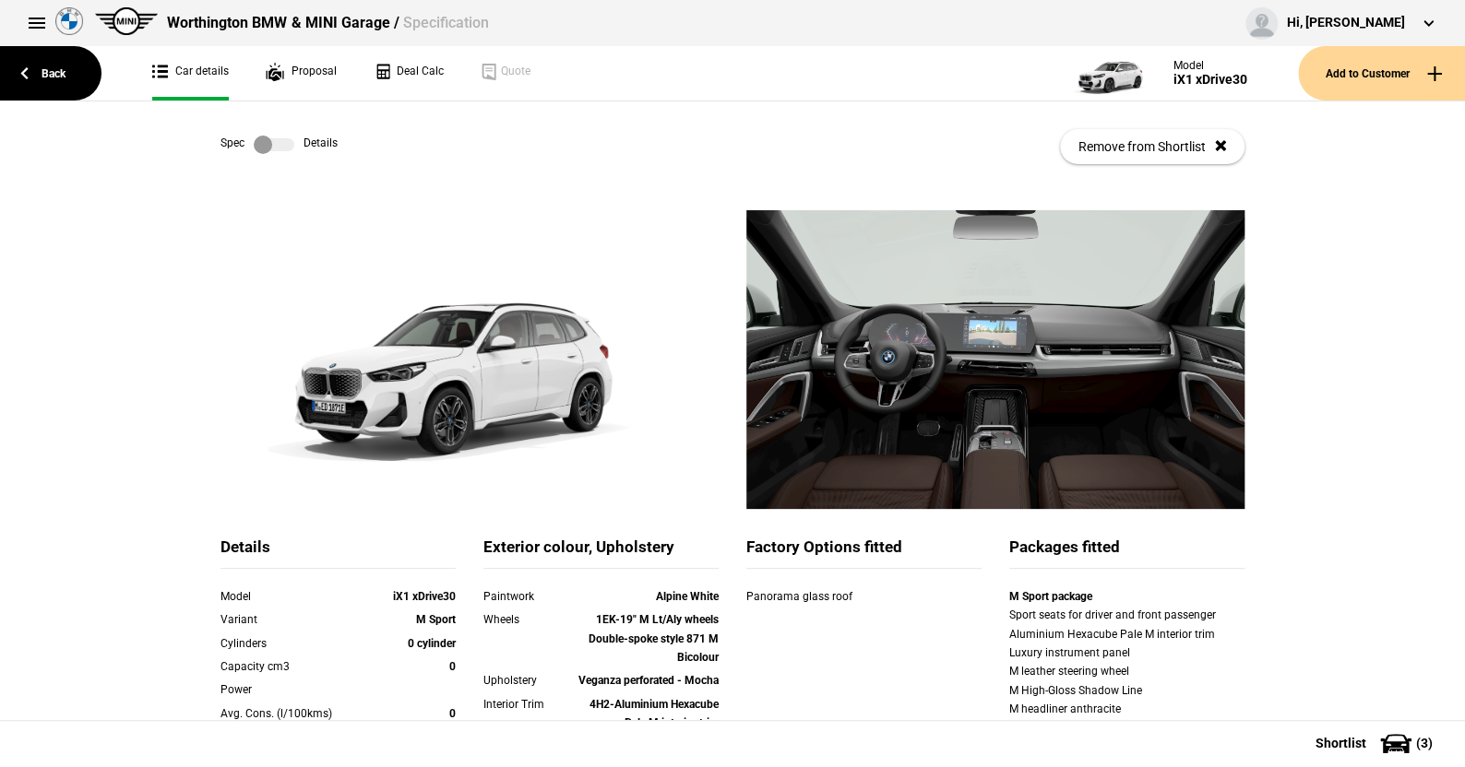
click at [280, 138] on label at bounding box center [274, 145] width 41 height 18
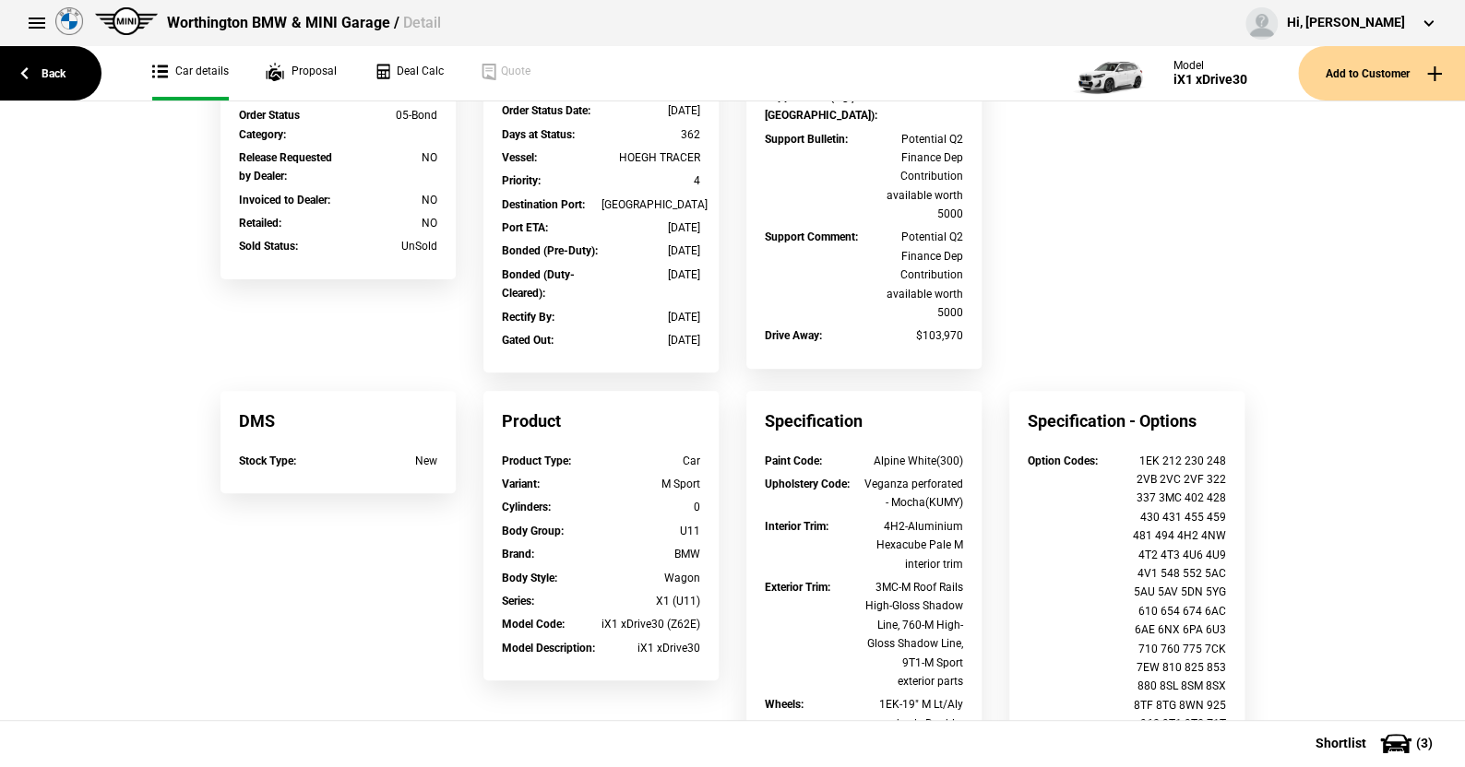
scroll to position [460, 0]
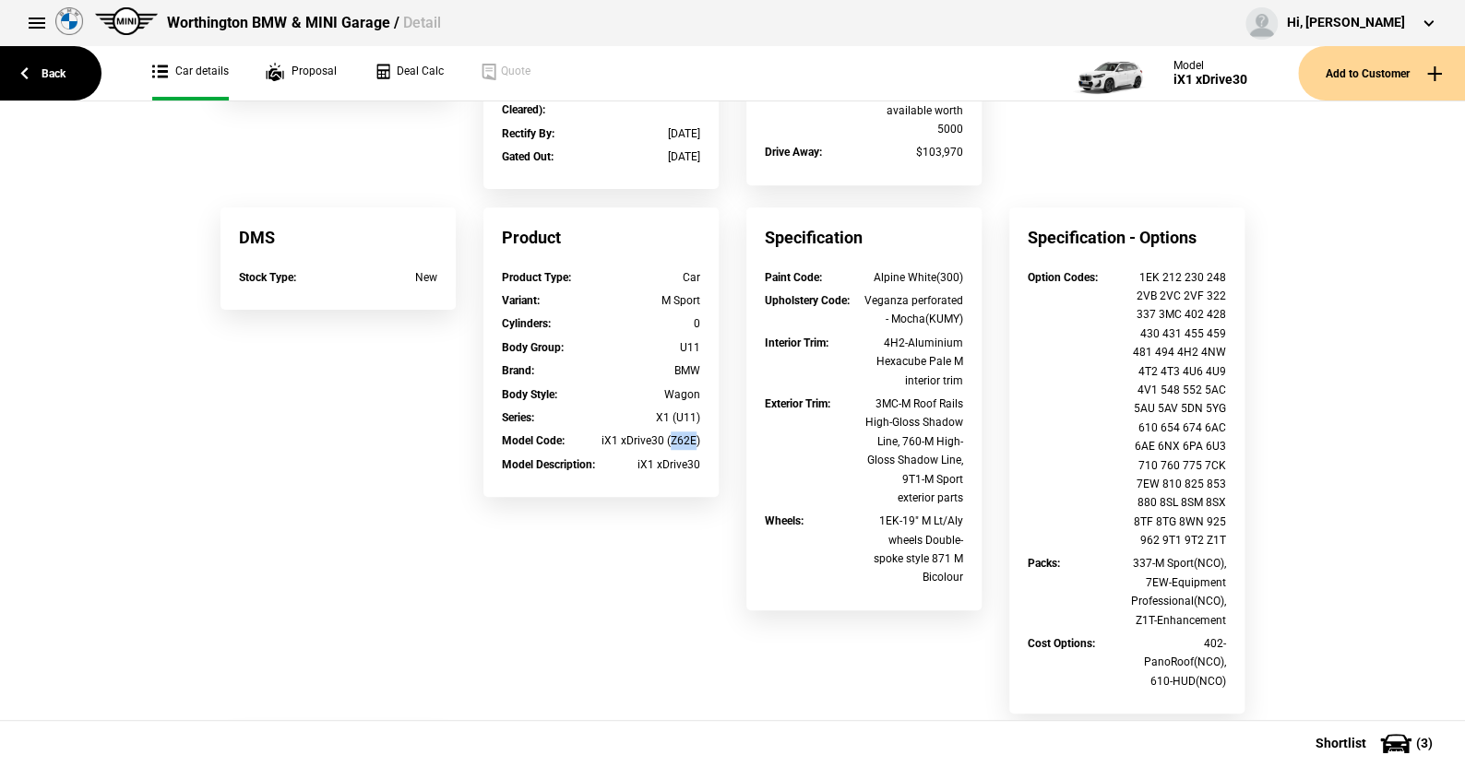
drag, startPoint x: 688, startPoint y: 439, endPoint x: 665, endPoint y: 440, distance: 23.1
click at [665, 440] on div "iX1 xDrive30 (Z62E)" at bounding box center [651, 441] width 100 height 18
copy div "Z62E"
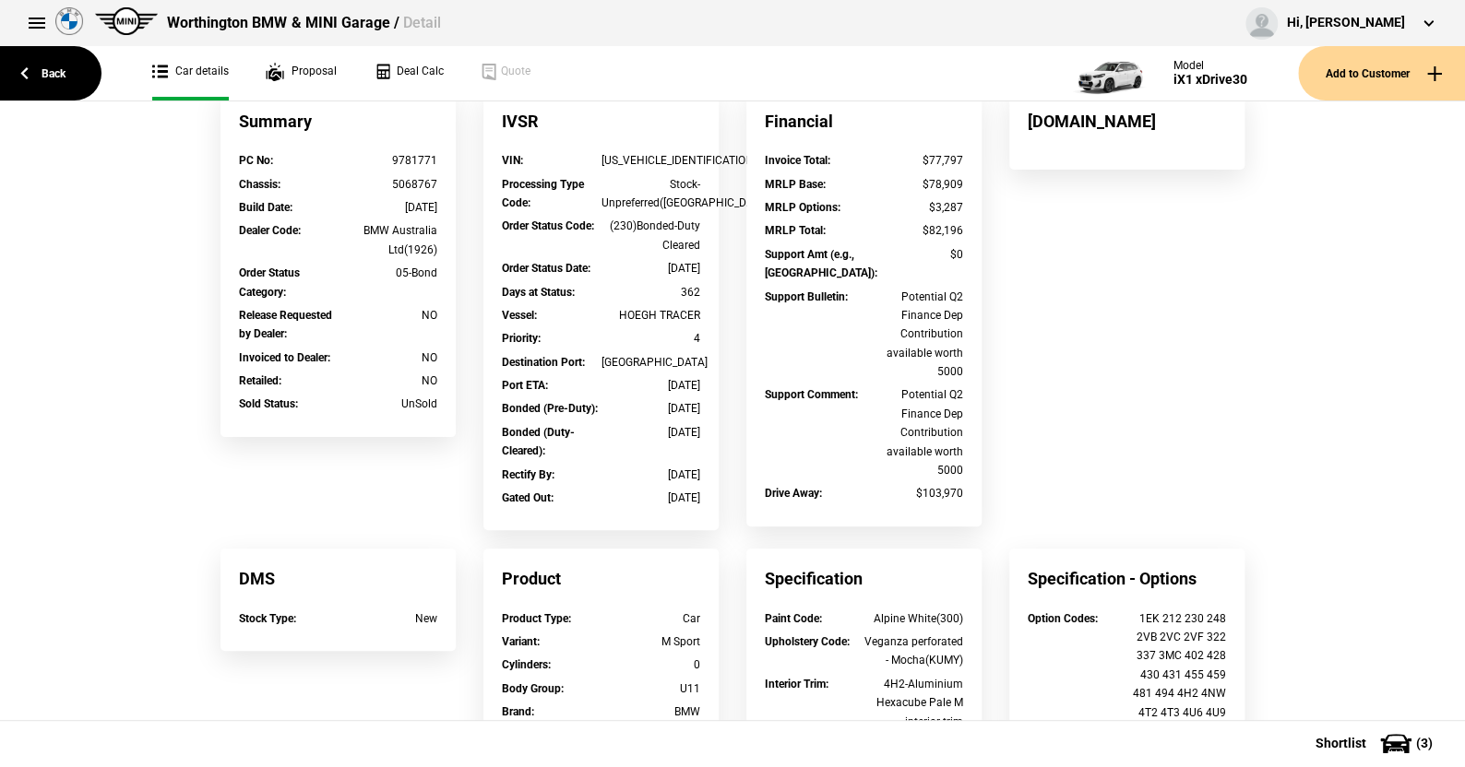
scroll to position [0, 0]
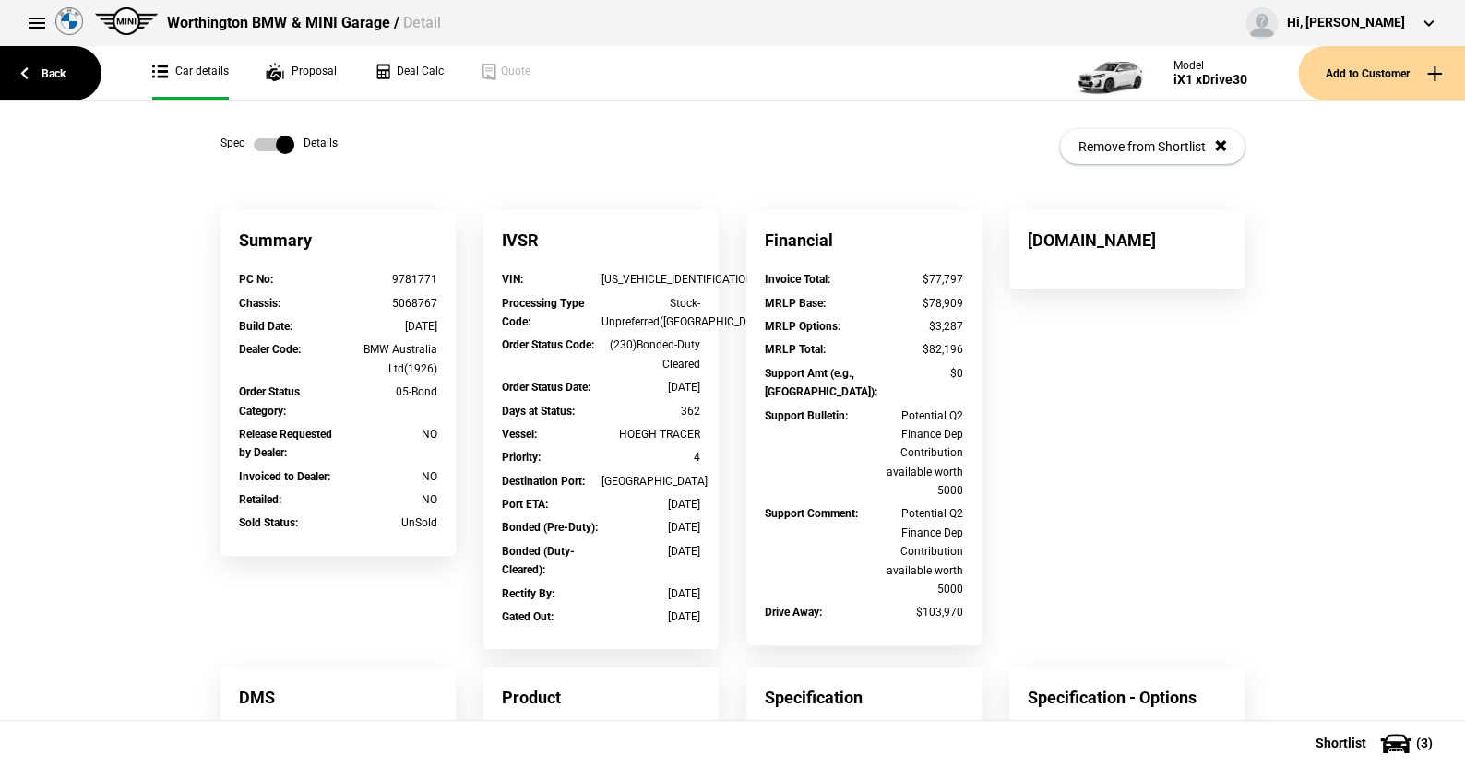
click at [254, 144] on label at bounding box center [274, 145] width 41 height 18
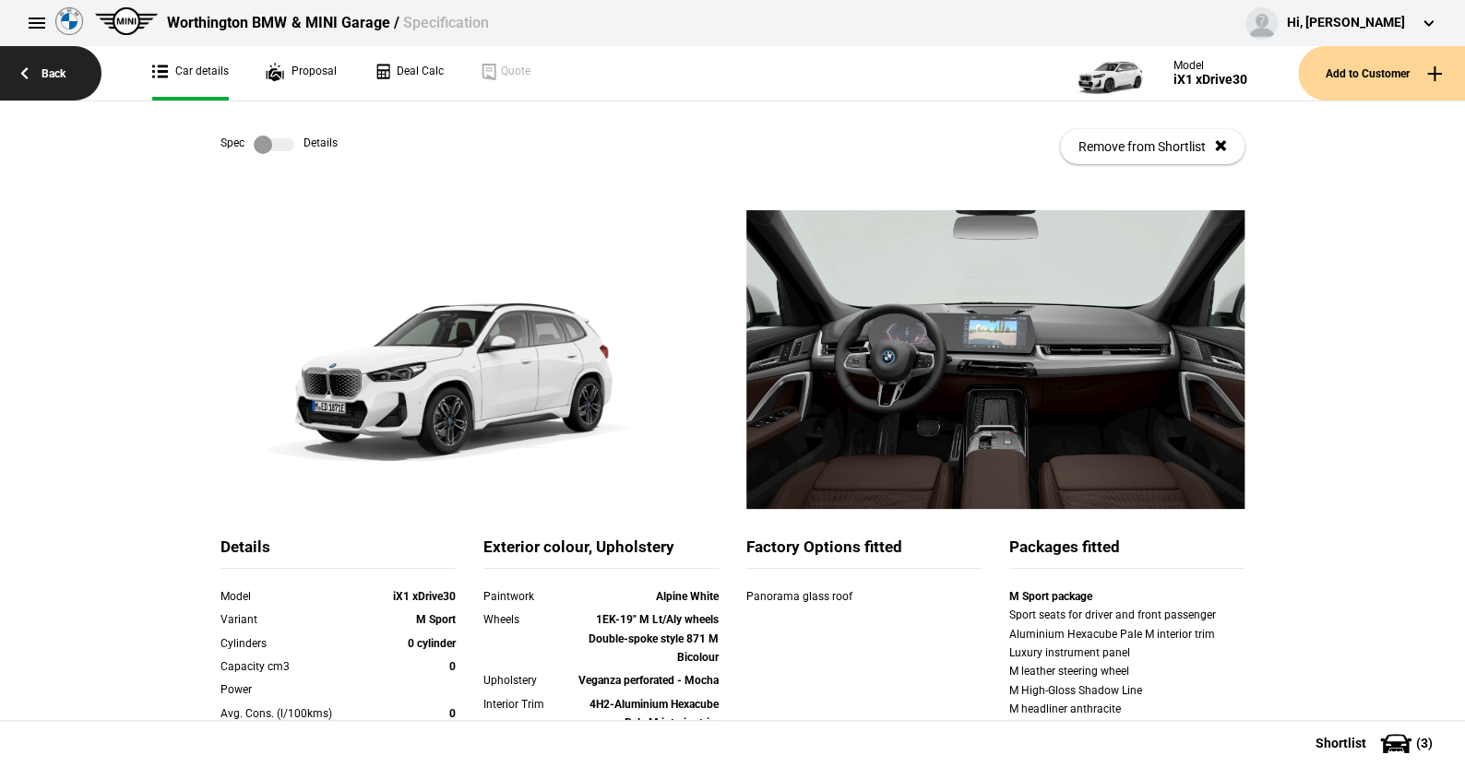
click at [53, 70] on link "Back" at bounding box center [50, 73] width 101 height 54
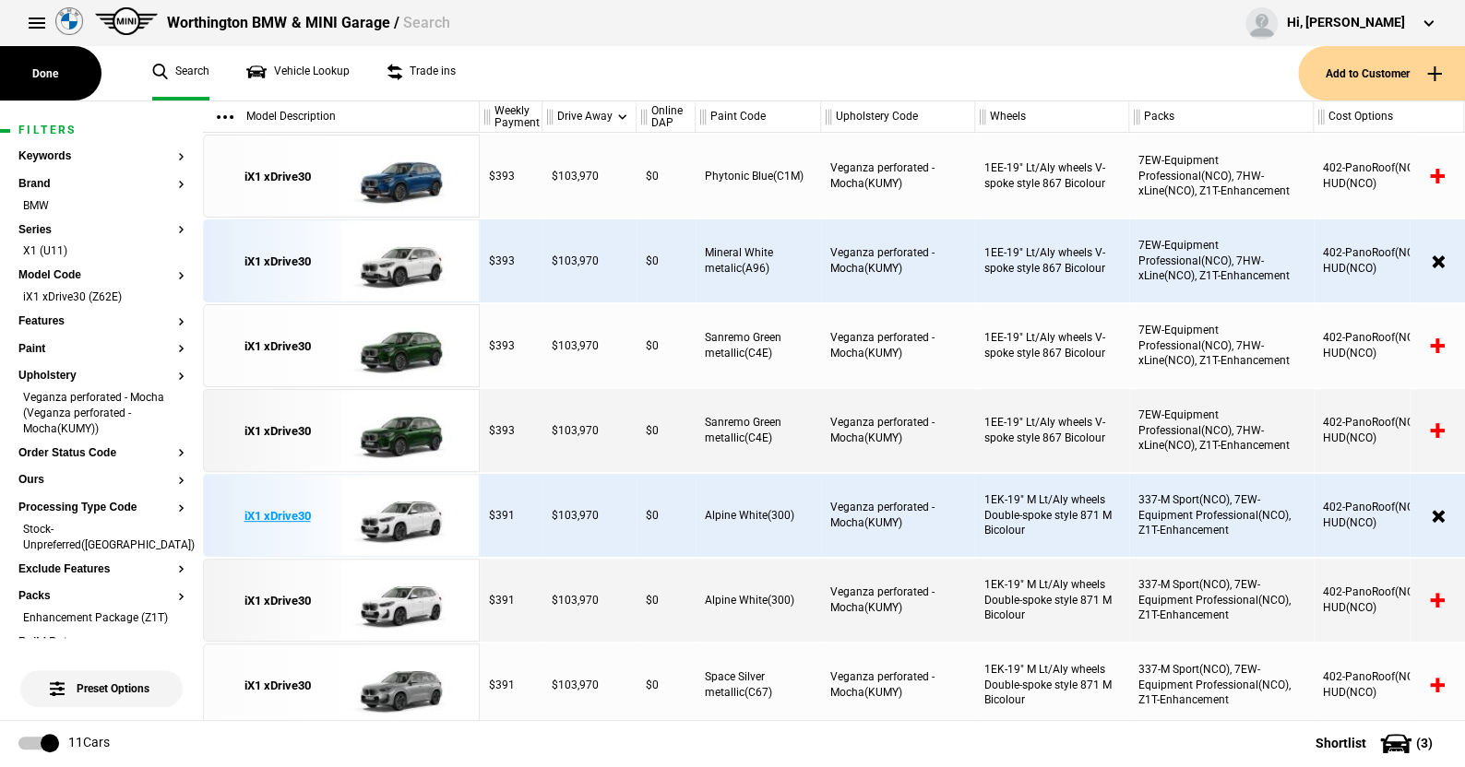
click at [399, 520] on img at bounding box center [405, 516] width 128 height 83
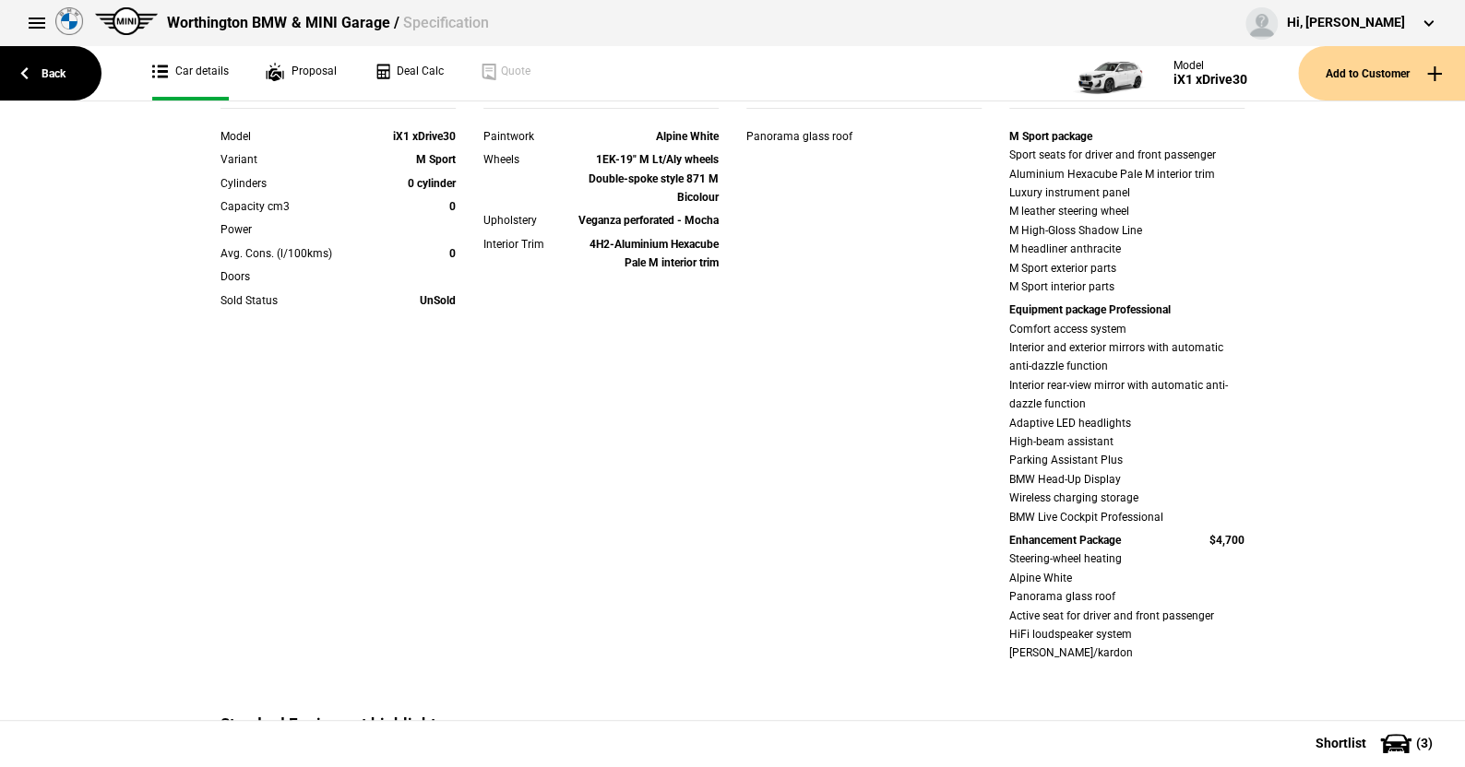
scroll to position [646, 0]
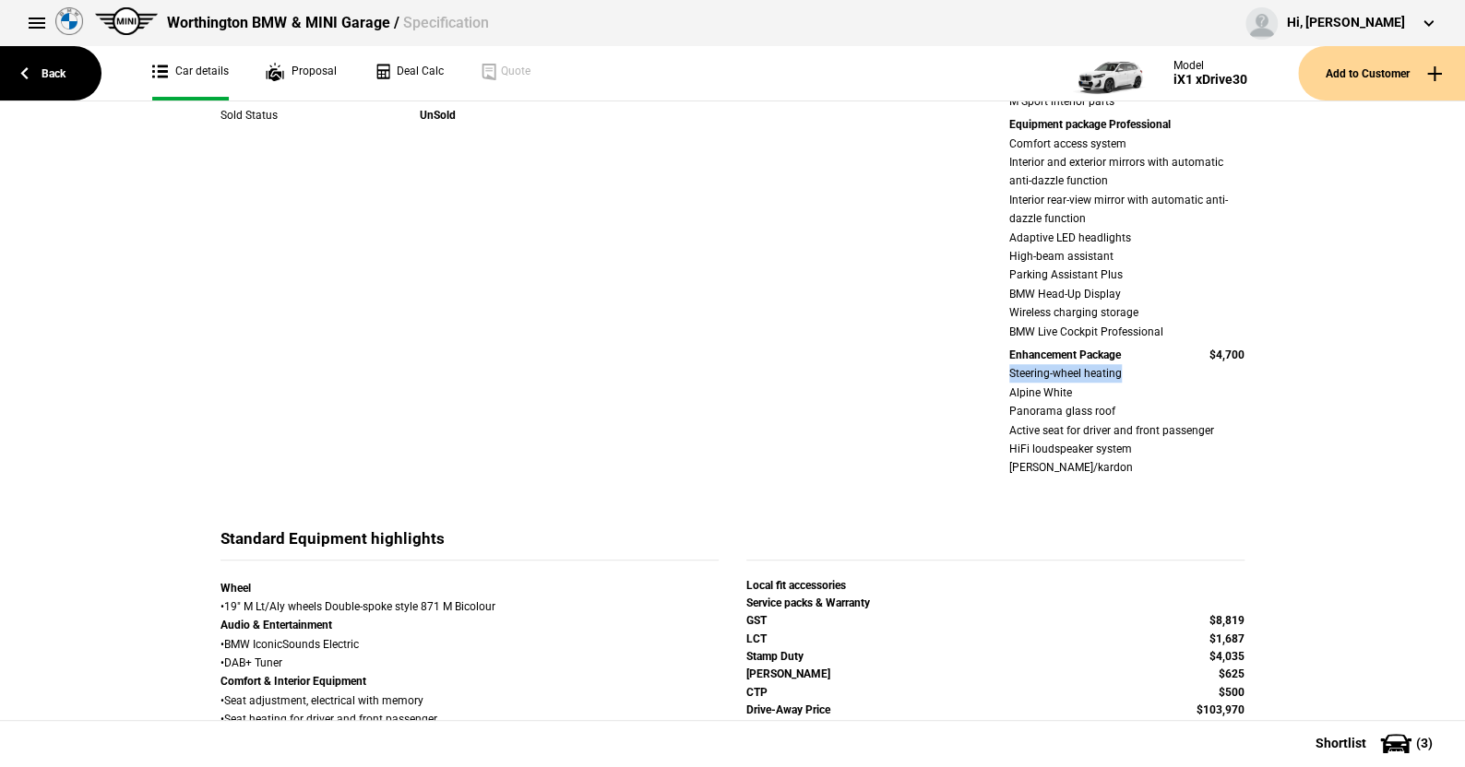
drag, startPoint x: 998, startPoint y: 380, endPoint x: 1139, endPoint y: 376, distance: 141.2
click at [1139, 376] on div "M Sport package Sport seats for driver and front passenger Aluminium Hexacube P…" at bounding box center [1126, 212] width 263 height 540
drag, startPoint x: 992, startPoint y: 400, endPoint x: 1102, endPoint y: 394, distance: 109.9
click at [1102, 394] on div "M Sport package Sport seats for driver and front passenger Aluminium Hexacube P…" at bounding box center [1126, 212] width 263 height 540
drag, startPoint x: 992, startPoint y: 417, endPoint x: 1158, endPoint y: 407, distance: 166.3
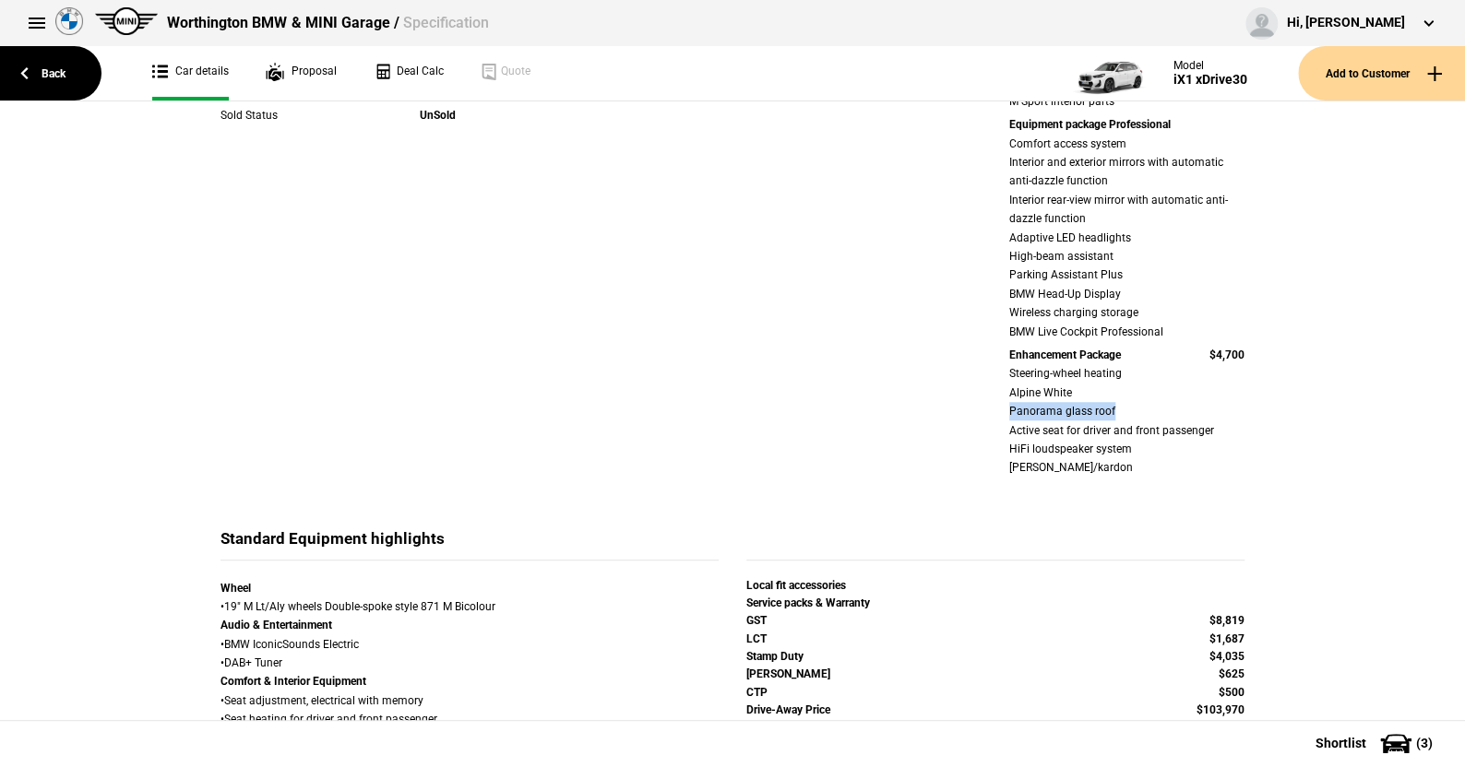
click at [1158, 407] on div "M Sport package Sport seats for driver and front passenger Aluminium Hexacube P…" at bounding box center [1126, 212] width 263 height 540
drag, startPoint x: 992, startPoint y: 431, endPoint x: 1198, endPoint y: 429, distance: 205.7
click at [1203, 429] on div "M Sport package Sport seats for driver and front passenger Aluminium Hexacube P…" at bounding box center [1126, 212] width 263 height 540
drag, startPoint x: 1001, startPoint y: 453, endPoint x: 1204, endPoint y: 447, distance: 203.9
click at [1204, 447] on div "M Sport package Sport seats for driver and front passenger Aluminium Hexacube P…" at bounding box center [1126, 212] width 263 height 540
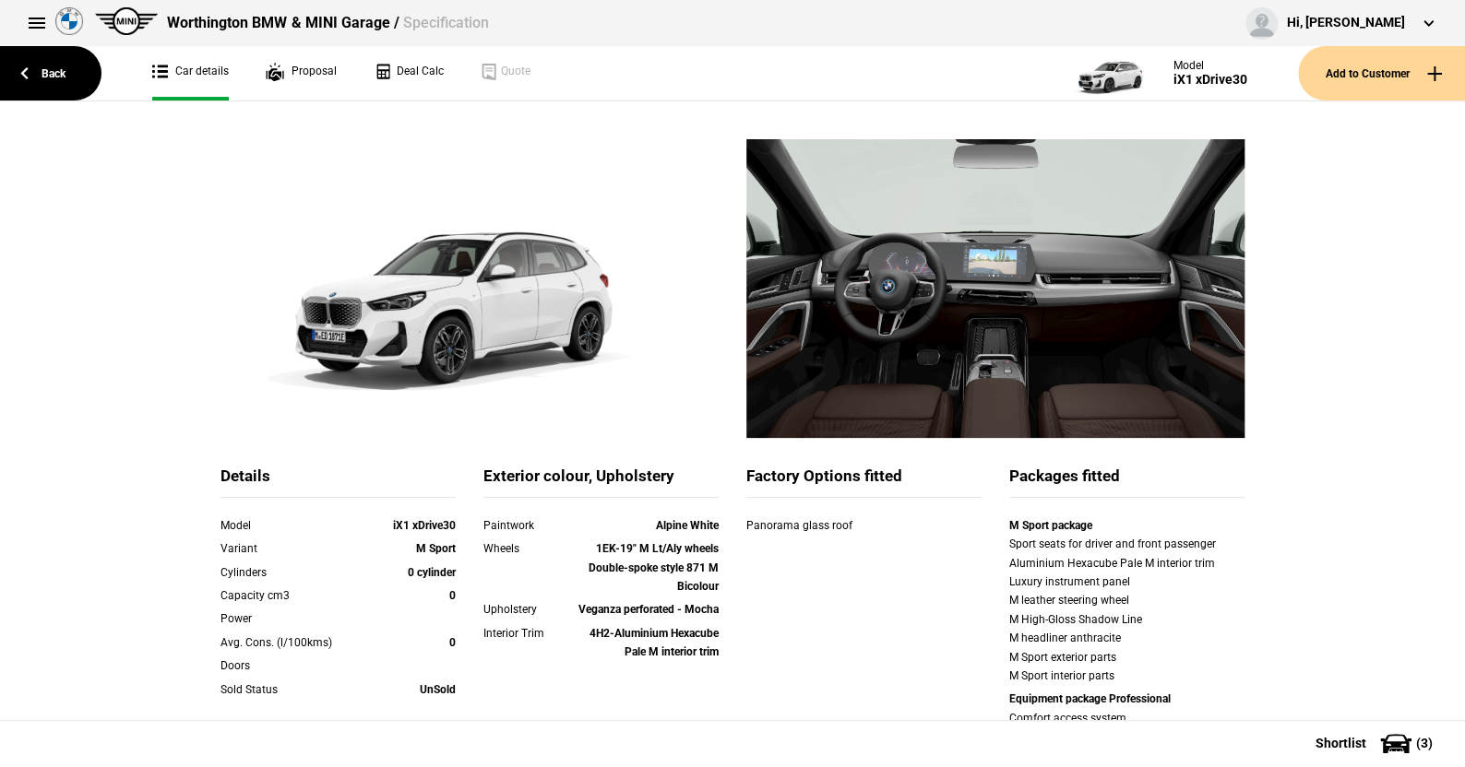
scroll to position [0, 0]
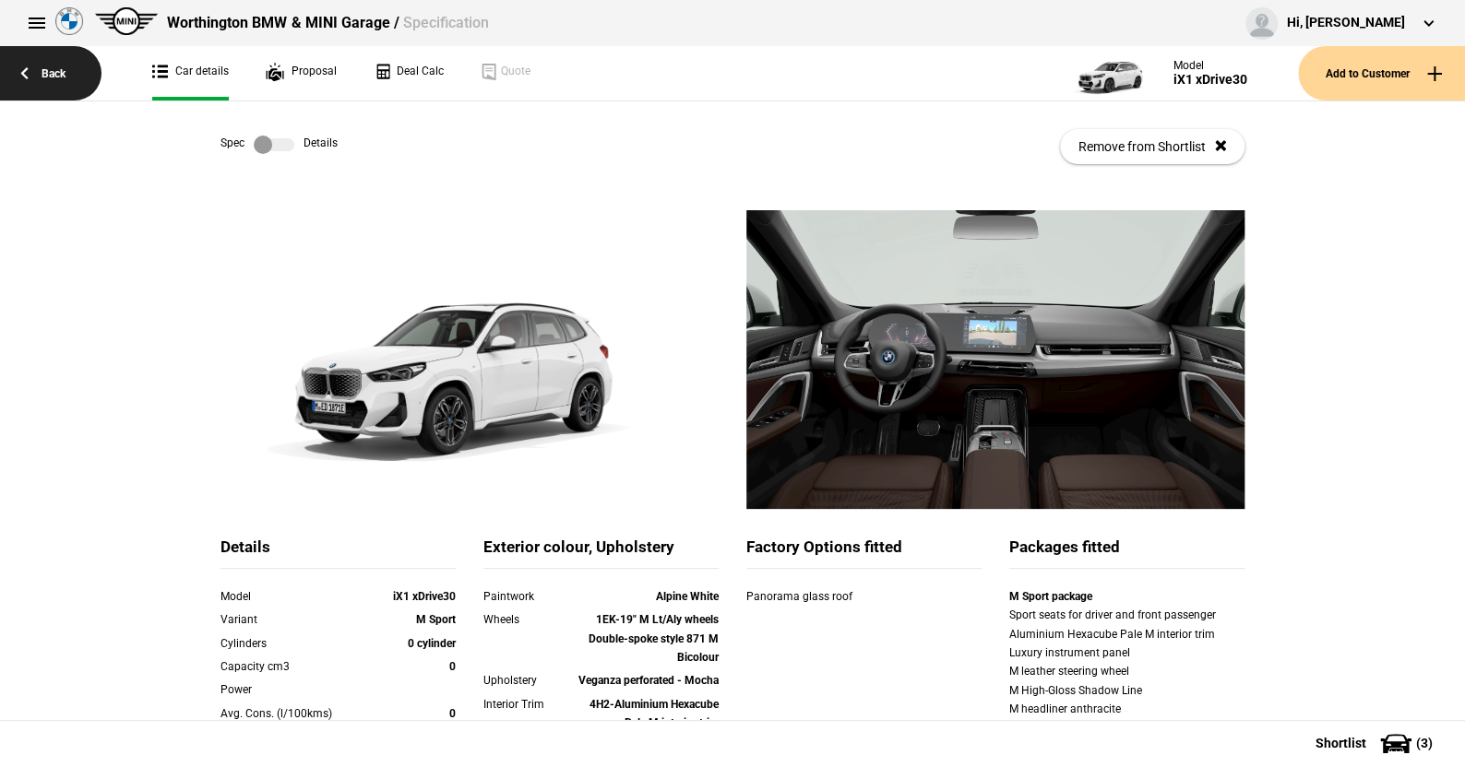
click at [54, 69] on link "Back" at bounding box center [50, 73] width 101 height 54
